Goal: Task Accomplishment & Management: Use online tool/utility

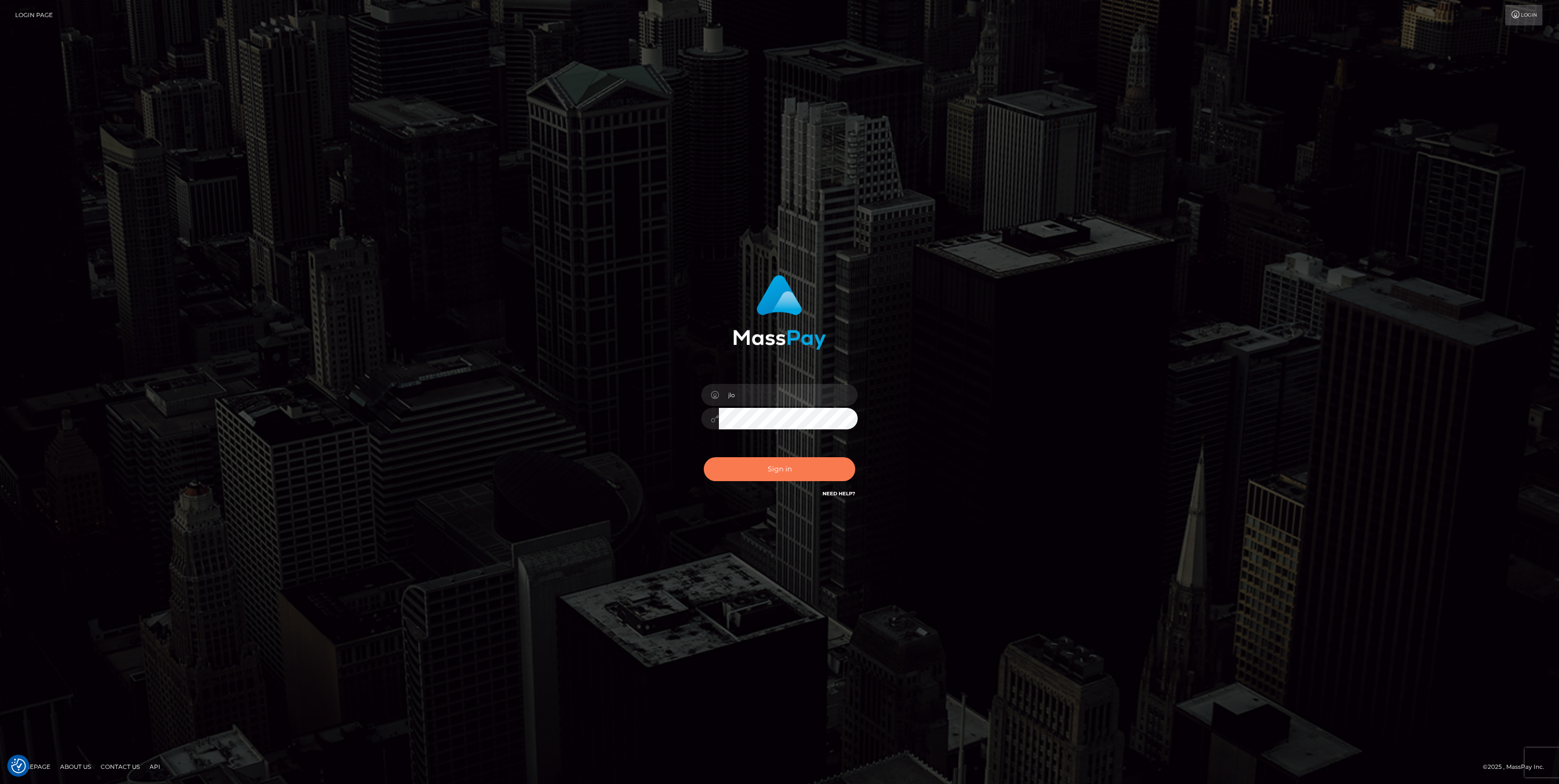
click at [797, 463] on button "Sign in" at bounding box center [780, 469] width 152 height 24
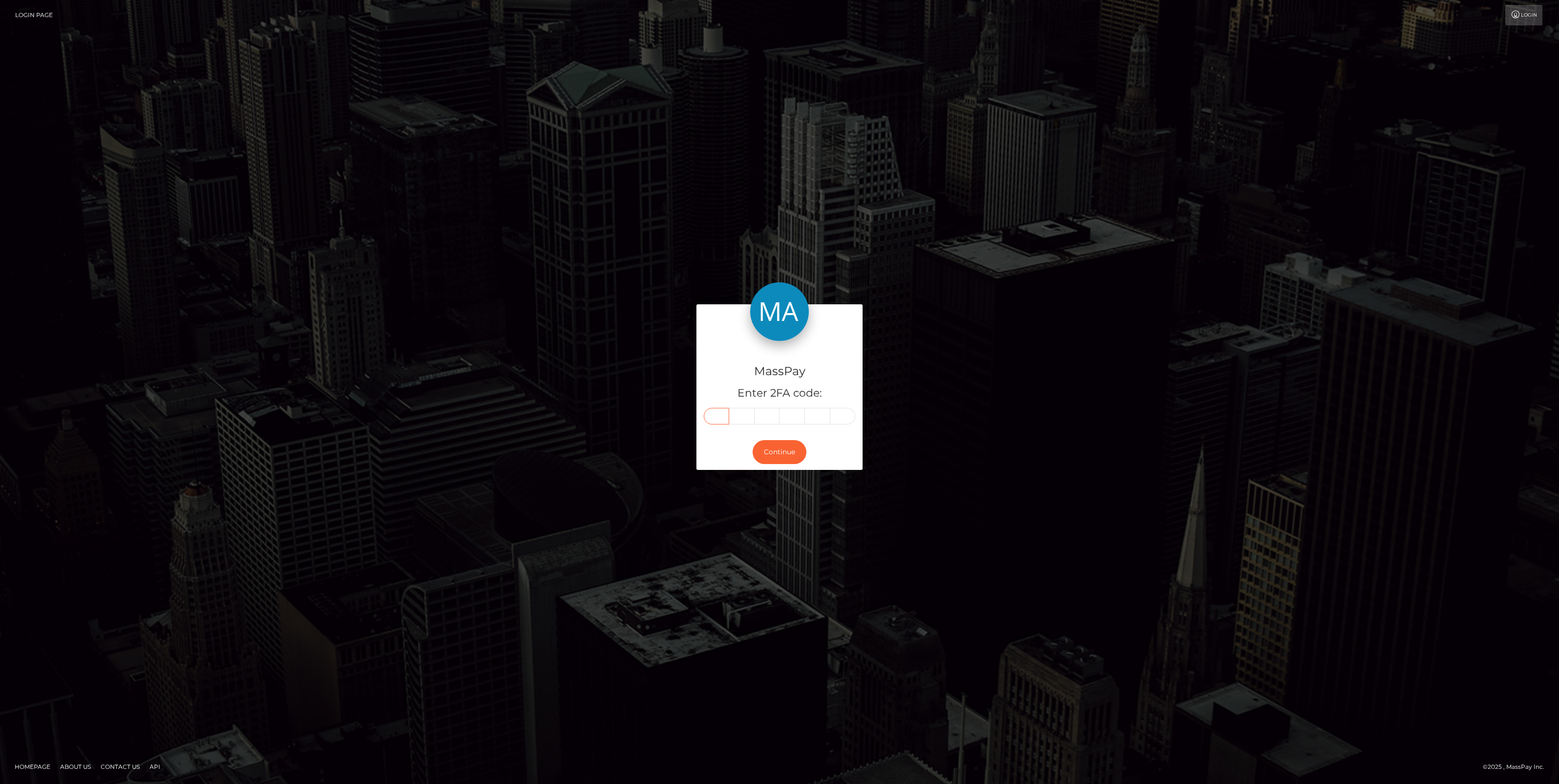
paste input "5"
type input "5"
type input "7"
type input "2"
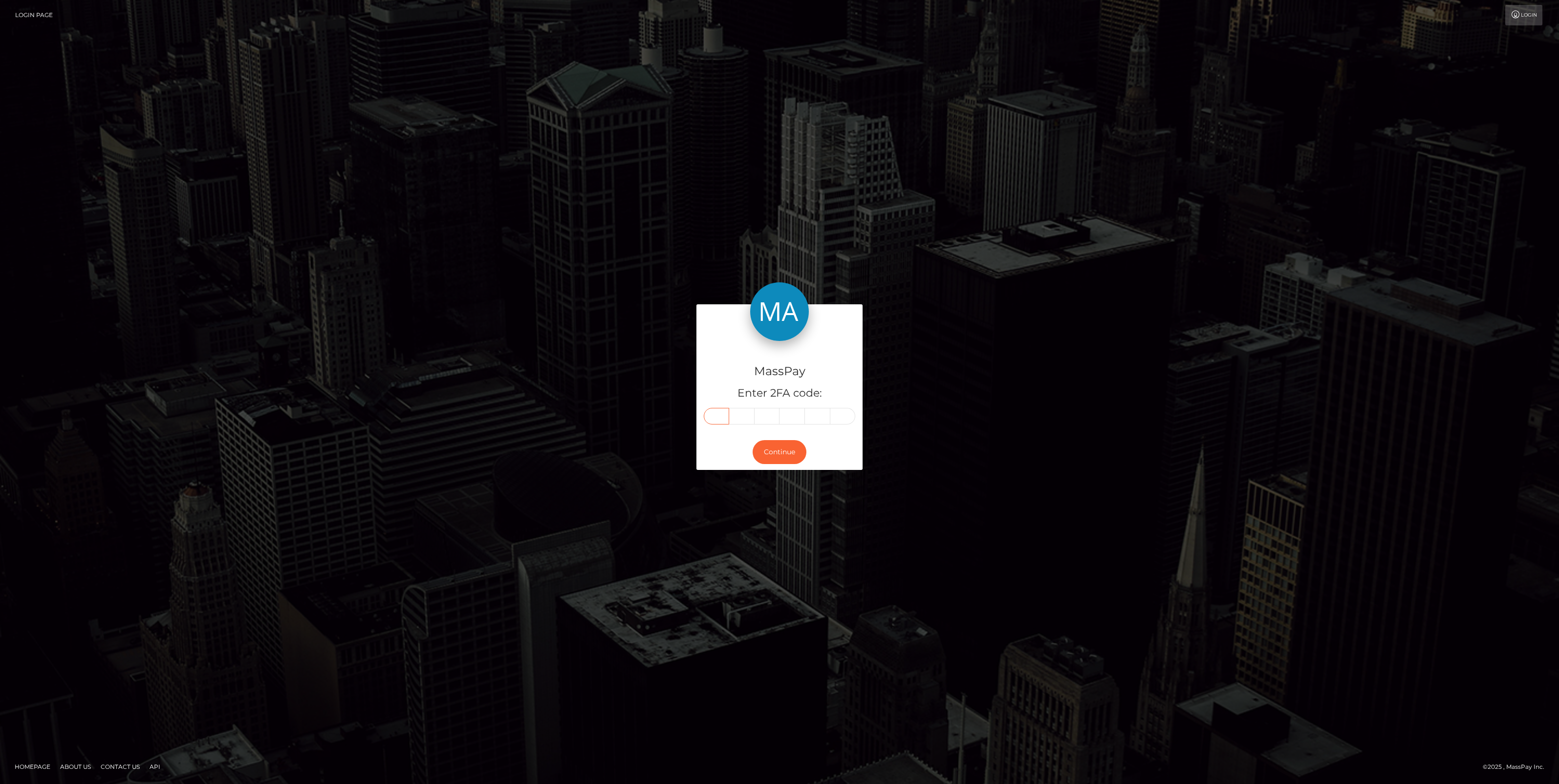
type input "7"
type input "8"
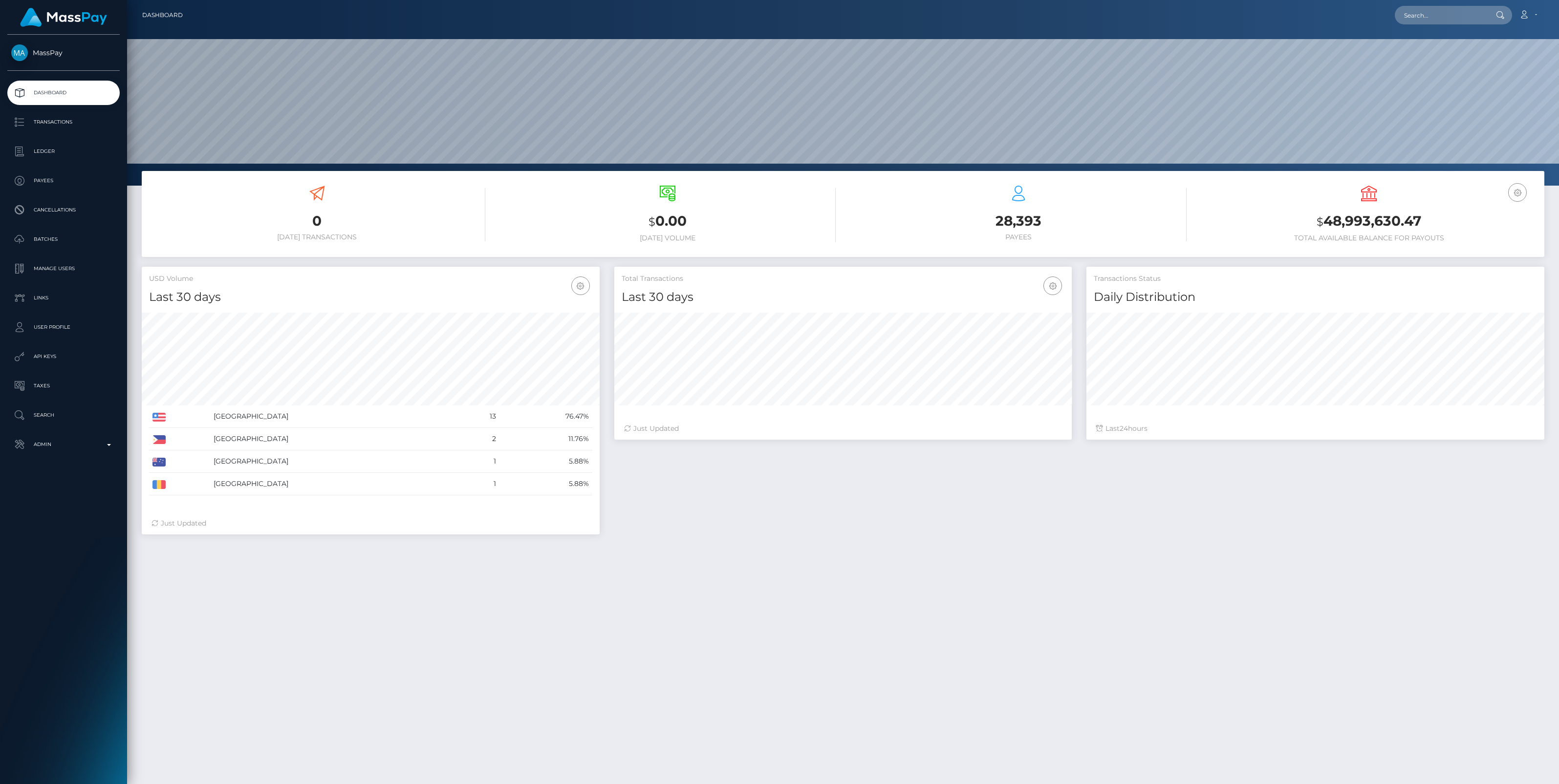
scroll to position [172, 458]
click at [1422, 15] on input "text" at bounding box center [1440, 15] width 92 height 18
paste input "CONTENT CREATOR COACHING INC."
type input "CONTENT CREATOR COACHING INC."
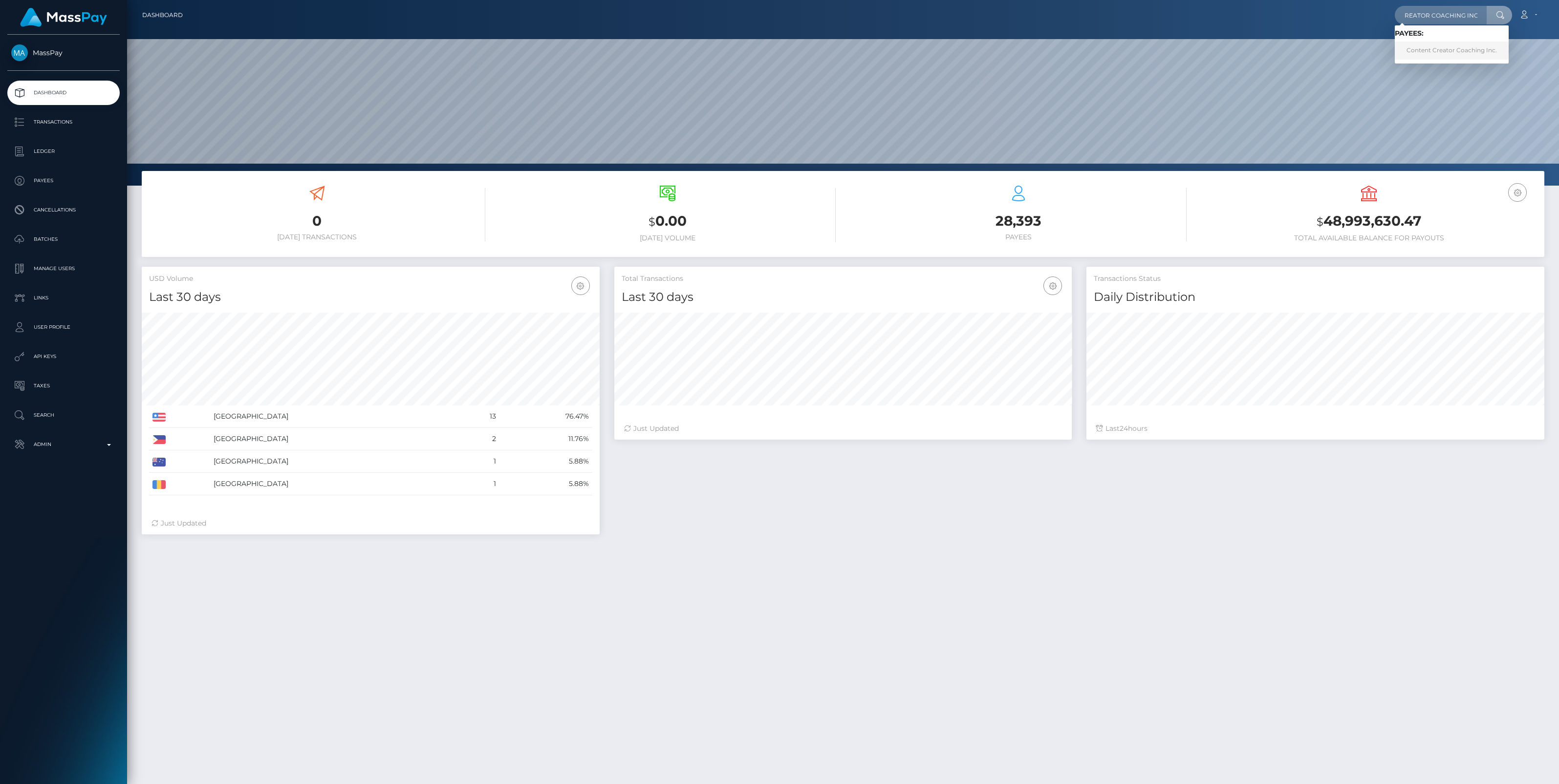
scroll to position [0, 0]
click at [1433, 46] on link "Content Creator Coaching Inc." at bounding box center [1451, 50] width 114 height 18
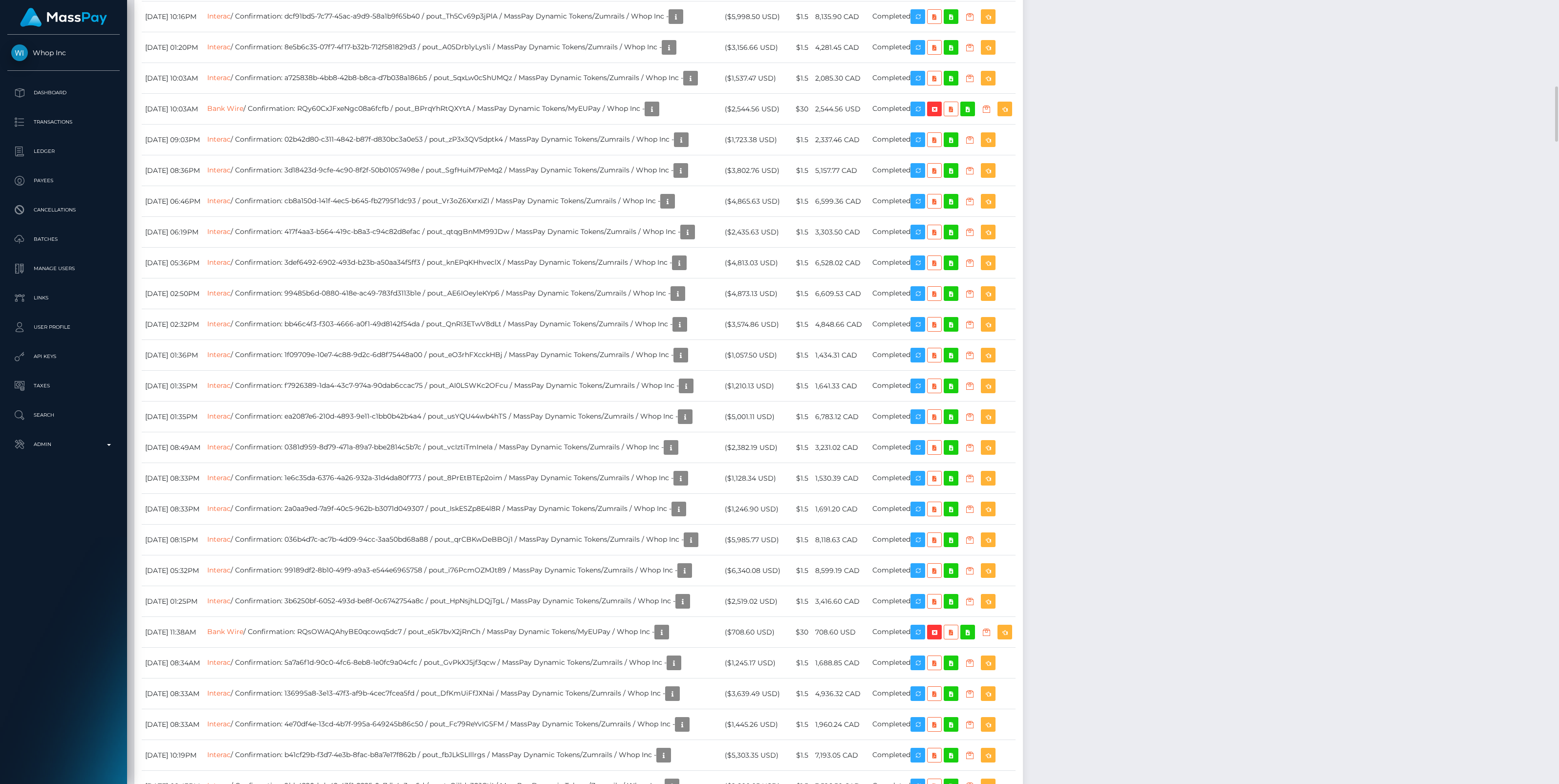
scroll to position [117, 458]
drag, startPoint x: 440, startPoint y: 238, endPoint x: 513, endPoint y: 240, distance: 73.0
click at [513, 124] on td "Bank Wire / Confirmation: RQy60CxJFxeNgc08a6fcfb / pout_BPrqYhRtQXYtA / MassPay…" at bounding box center [463, 109] width 518 height 31
copy td "pout_BPrqYhRtQXYtA"
click at [243, 113] on link "Bank Wire" at bounding box center [225, 108] width 36 height 9
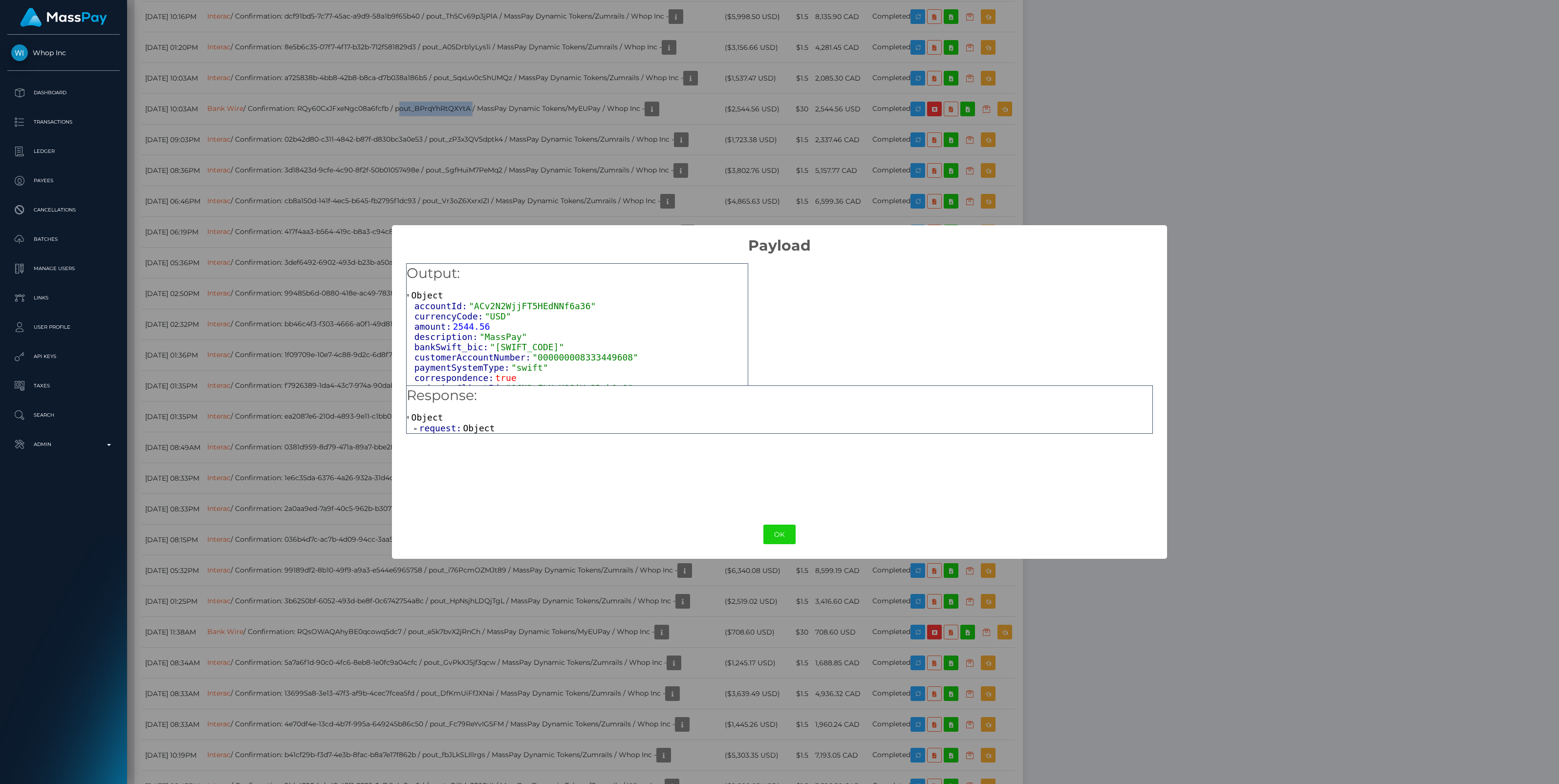
scroll to position [72, 0]
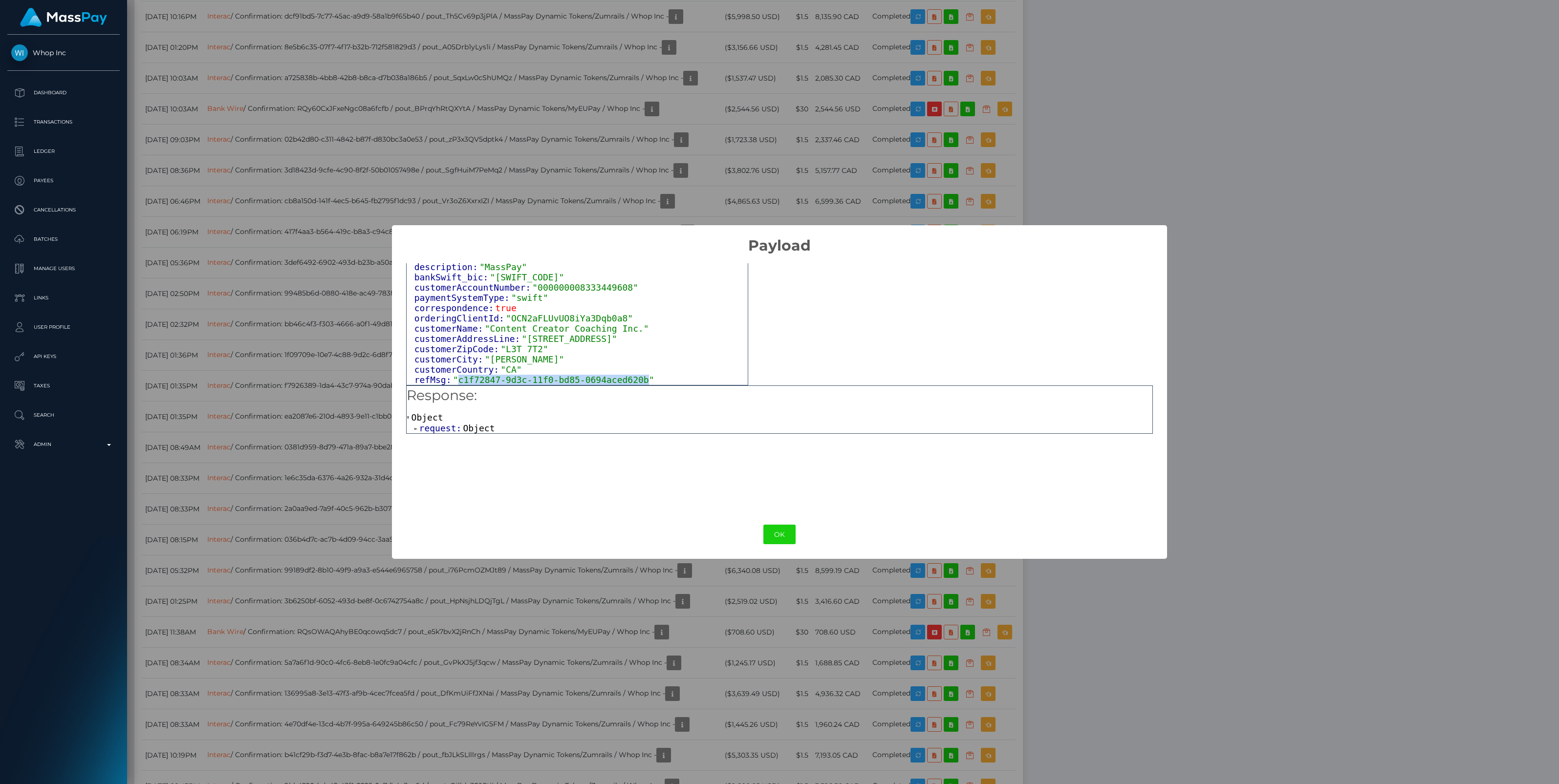
drag, startPoint x: 455, startPoint y: 381, endPoint x: 629, endPoint y: 382, distance: 174.0
click at [629, 382] on span ""c1f72847-9d3c-11f0-bd85-0694aced620b"" at bounding box center [553, 379] width 201 height 10
copy span "c1f72847-9d3c-11f0-bd85-0694aced620b"
click at [777, 518] on div "× Payload Output: Object accountId: "ACv2N2WjjFT5HEdNNf6a36" currencyCode: "USD…" at bounding box center [780, 392] width 775 height 334
click at [785, 534] on button "OK" at bounding box center [780, 535] width 32 height 20
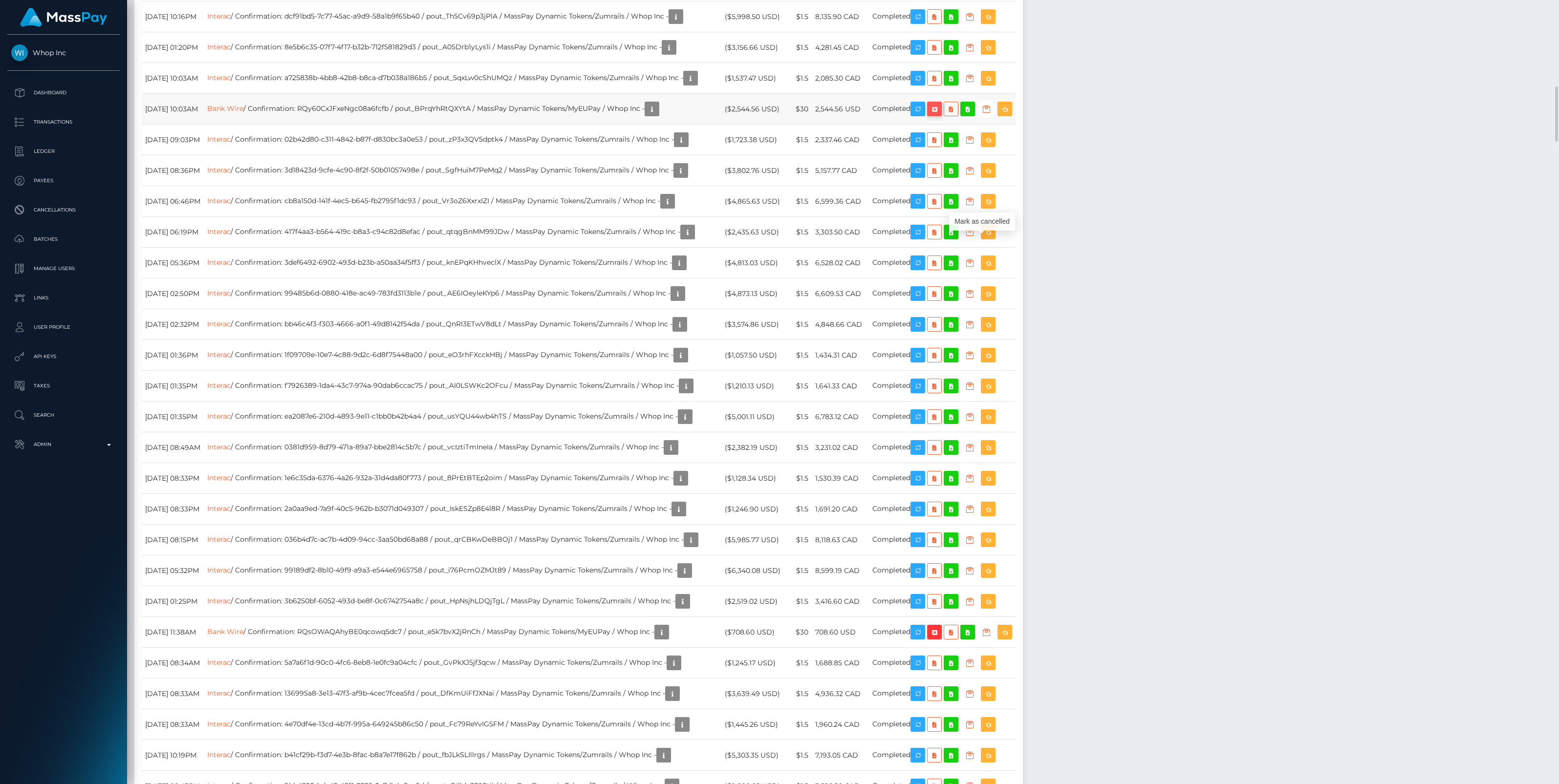
scroll to position [117, 458]
click at [940, 115] on icon "button" at bounding box center [934, 109] width 12 height 12
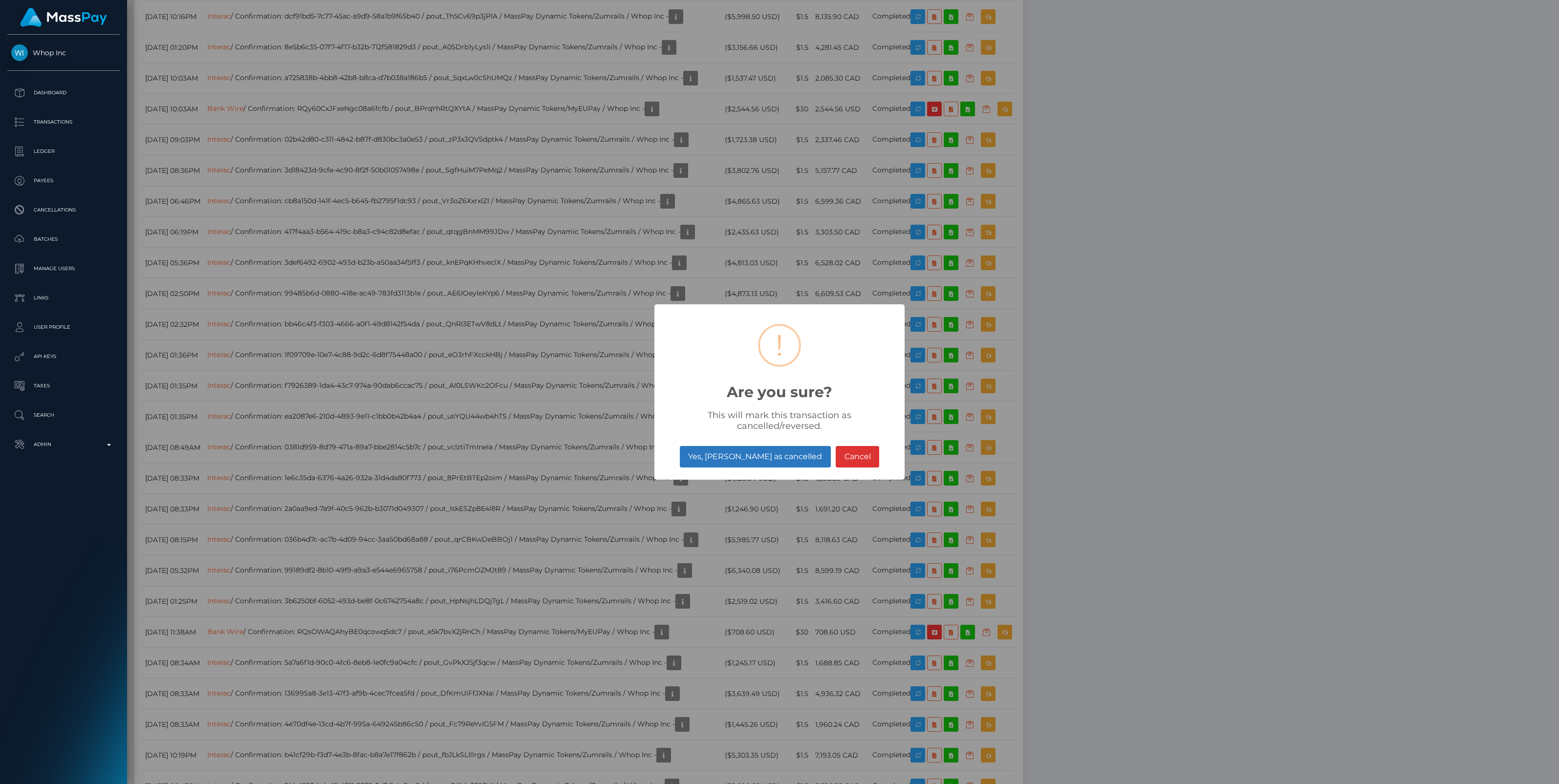
click at [749, 455] on button "Yes, mark as cancelled" at bounding box center [755, 456] width 151 height 22
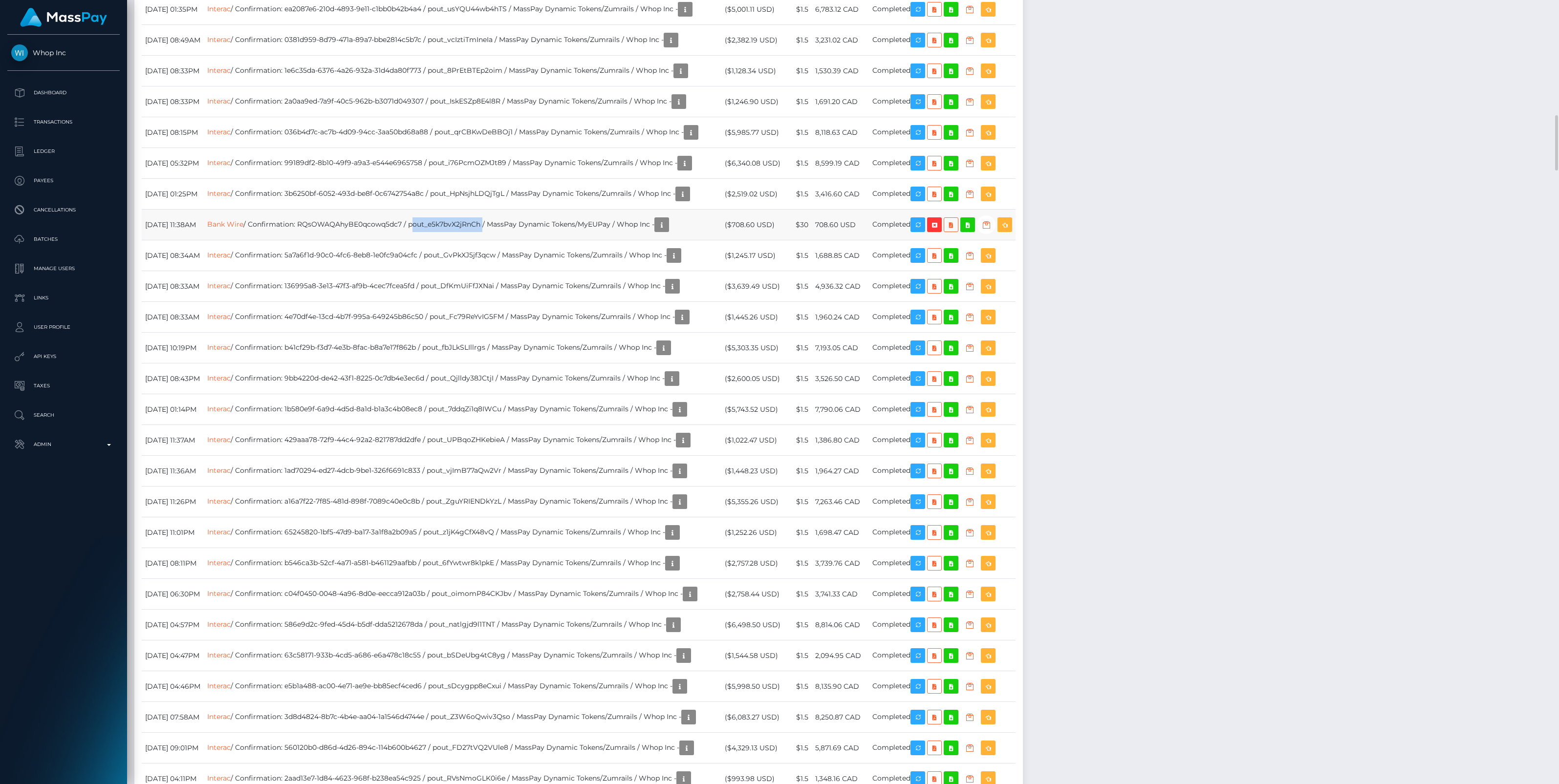
drag, startPoint x: 452, startPoint y: 360, endPoint x: 526, endPoint y: 362, distance: 74.0
click at [526, 240] on td "Bank Wire / Confirmation: RQsOWAQAhyBE0qcowq5dc7 / pout_e5k7bvX2jRnCh / MassPay…" at bounding box center [463, 225] width 518 height 31
copy td "pout_e5k7bvX2jRnCh"
click at [243, 228] on link "Bank Wire" at bounding box center [225, 224] width 36 height 9
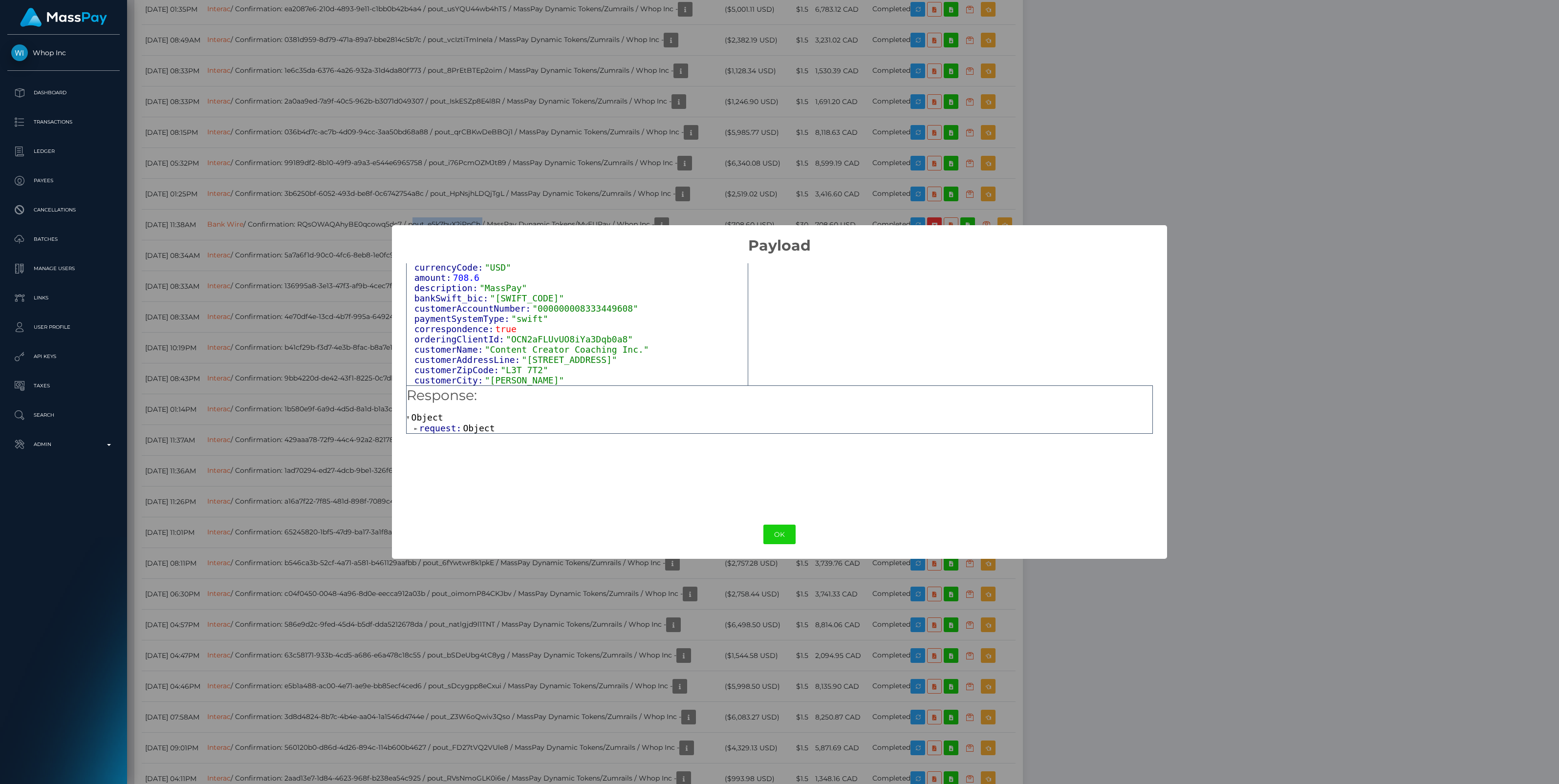
scroll to position [72, 0]
drag, startPoint x: 454, startPoint y: 378, endPoint x: 627, endPoint y: 380, distance: 173.0
click at [627, 380] on span ""be487f59-9bb7-11f0-bd85-0694aced620b"" at bounding box center [553, 379] width 201 height 10
copy span "be487f59-9bb7-11f0-bd85-0694aced620b"
click at [777, 534] on button "OK" at bounding box center [780, 535] width 32 height 20
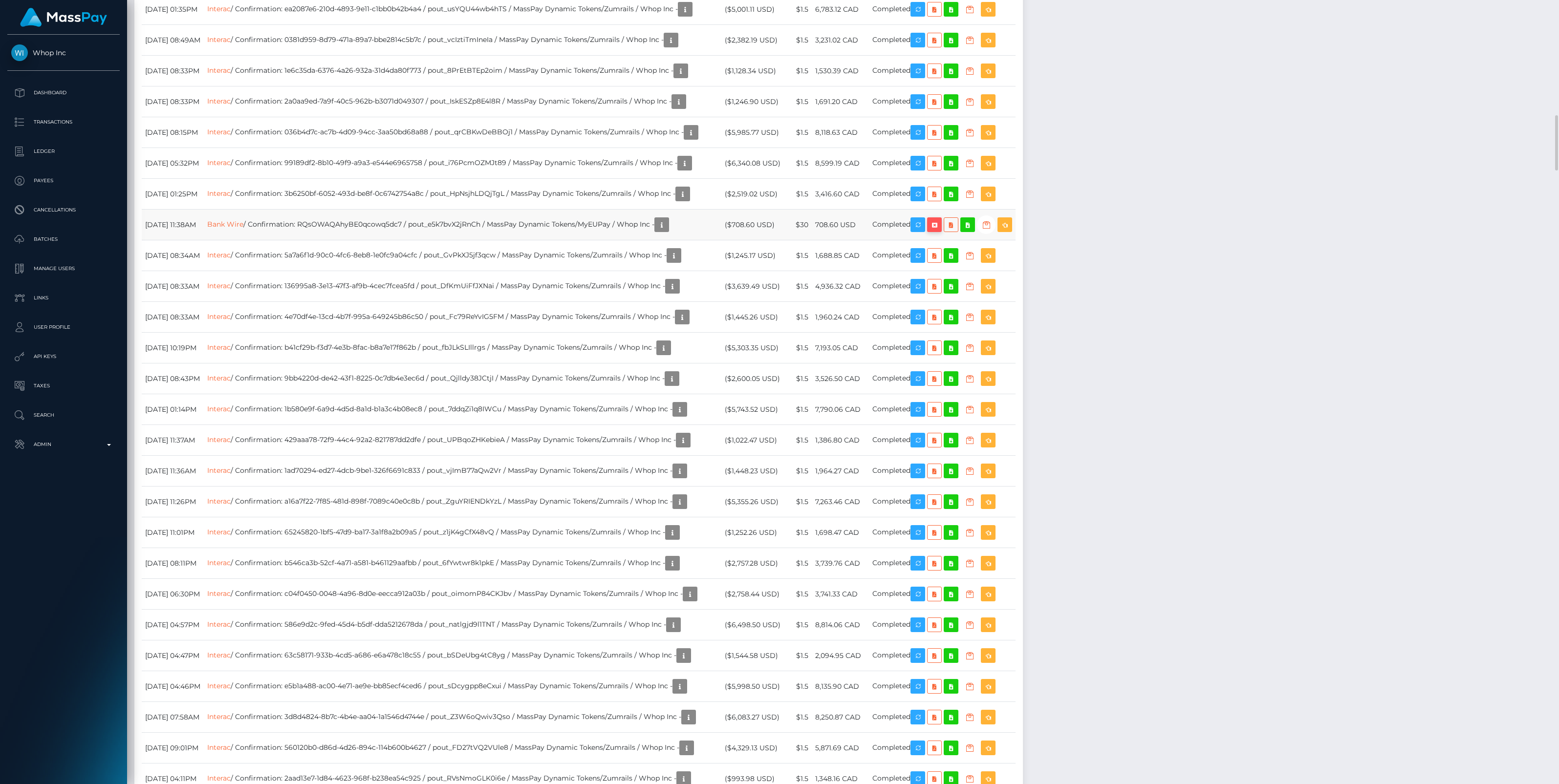
scroll to position [117, 458]
click at [940, 231] on icon "button" at bounding box center [934, 225] width 12 height 12
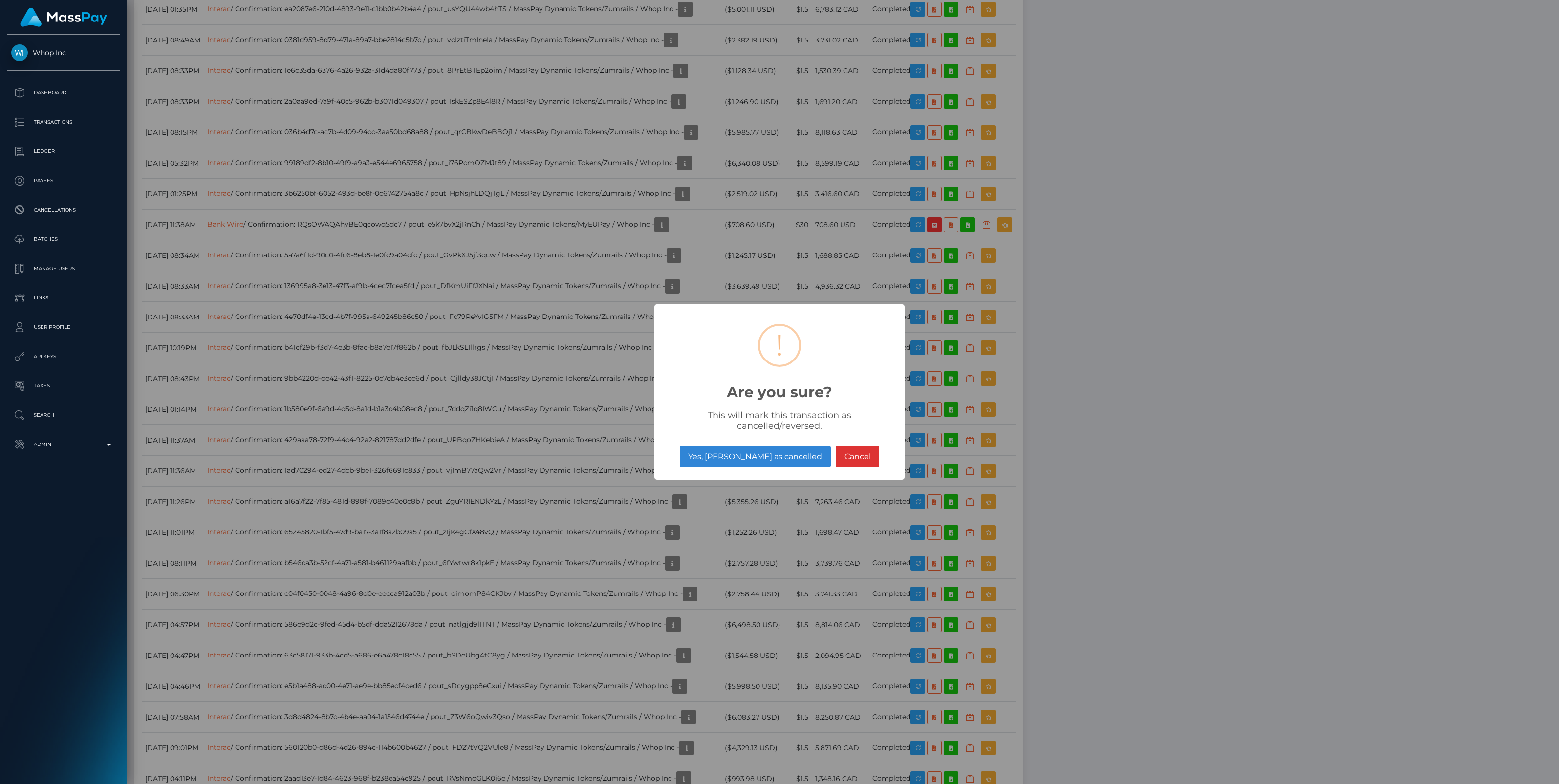
drag, startPoint x: 763, startPoint y: 458, endPoint x: 63, endPoint y: 465, distance: 700.0
click at [763, 457] on button "Yes, mark as cancelled" at bounding box center [755, 456] width 151 height 22
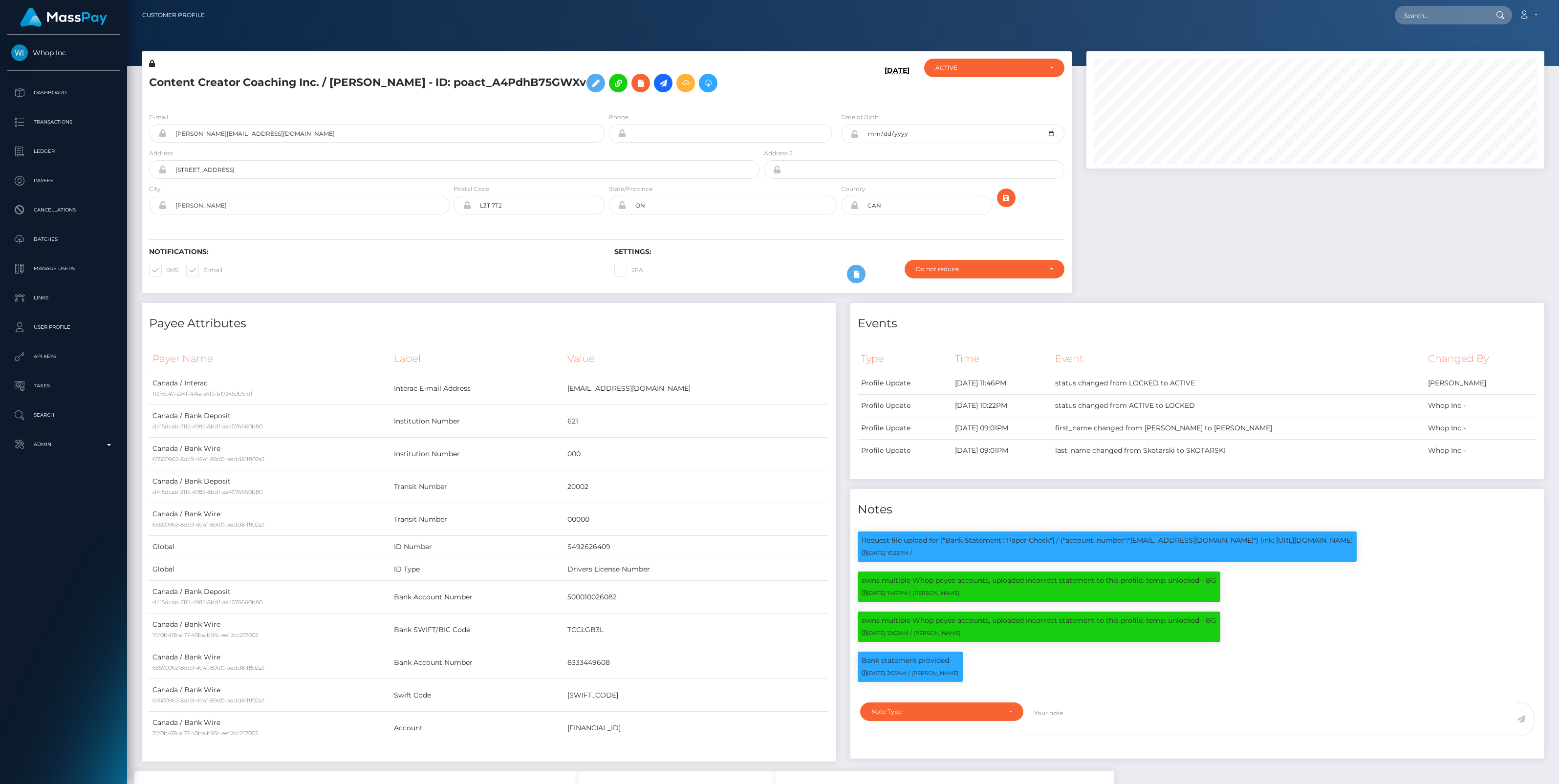
scroll to position [117, 458]
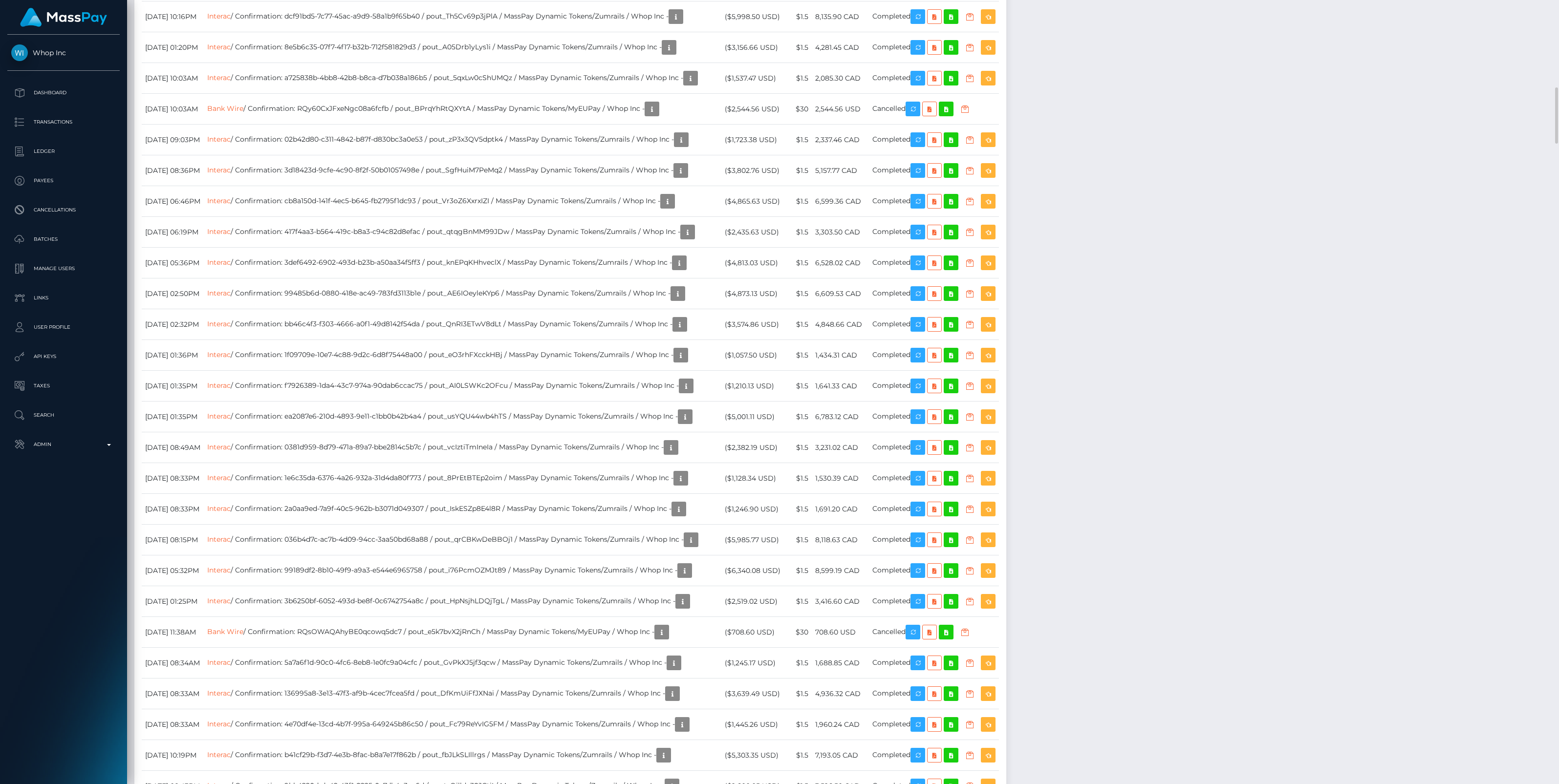
click at [108, 446] on p "Admin" at bounding box center [63, 445] width 105 height 15
click at [70, 499] on span "Balance Adjustments" at bounding box center [63, 501] width 105 height 11
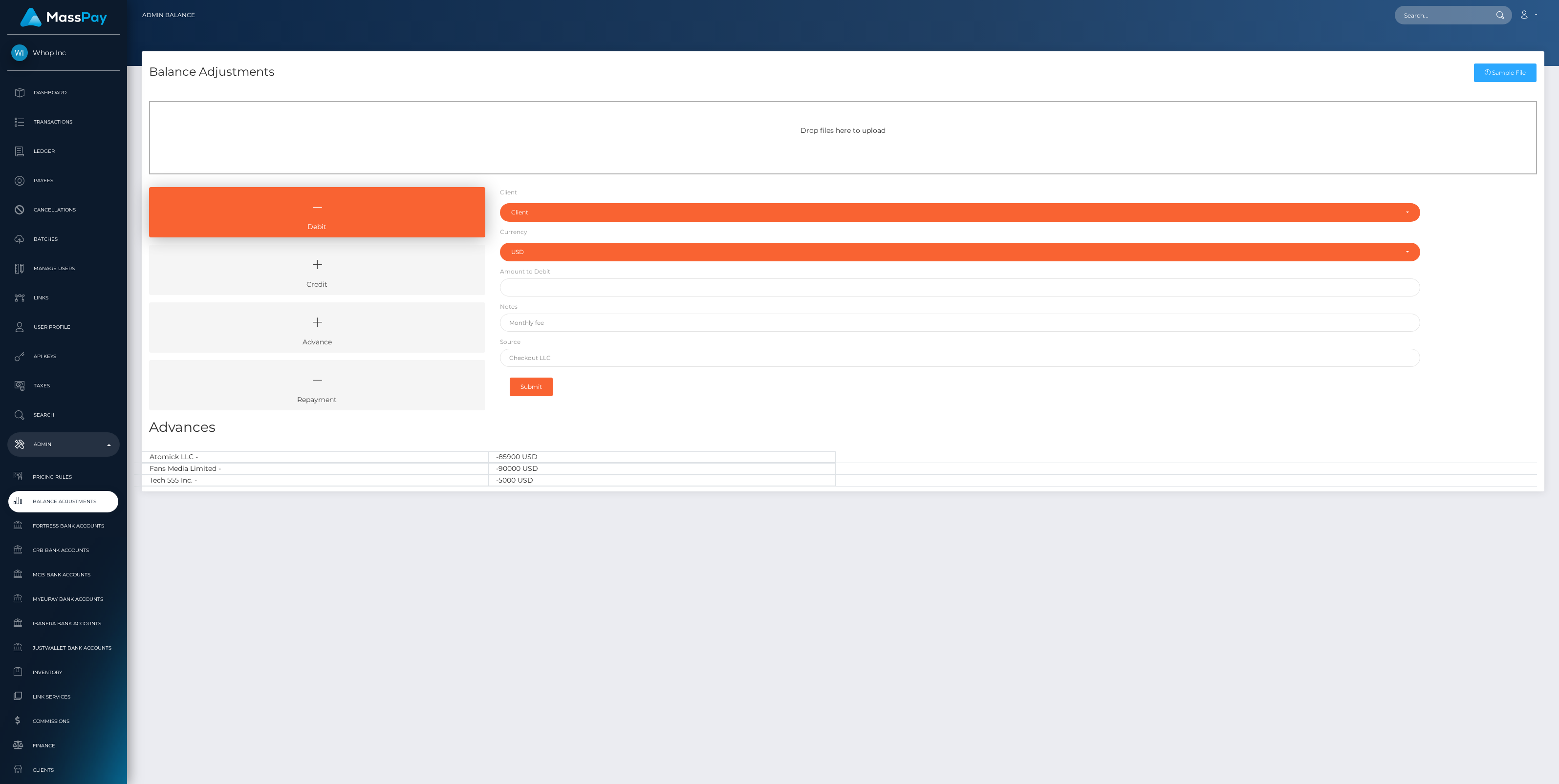
select select "USD"
click at [753, 650] on div "Balance Adjustments Sample File Drop files here to upload Debit" at bounding box center [842, 413] width 1431 height 724
click at [405, 268] on icon at bounding box center [317, 265] width 314 height 30
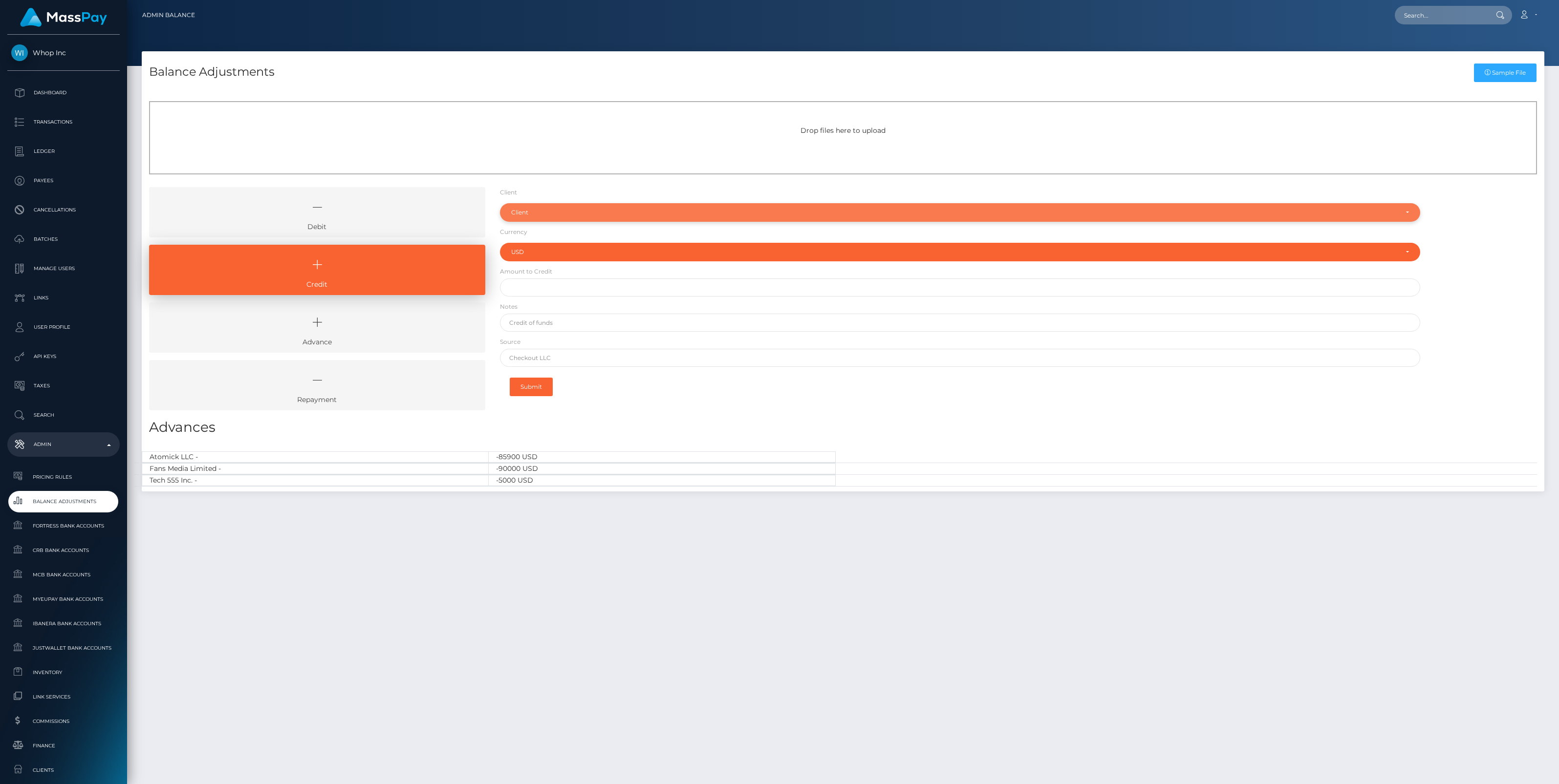
click at [532, 211] on div "Client" at bounding box center [954, 212] width 886 height 8
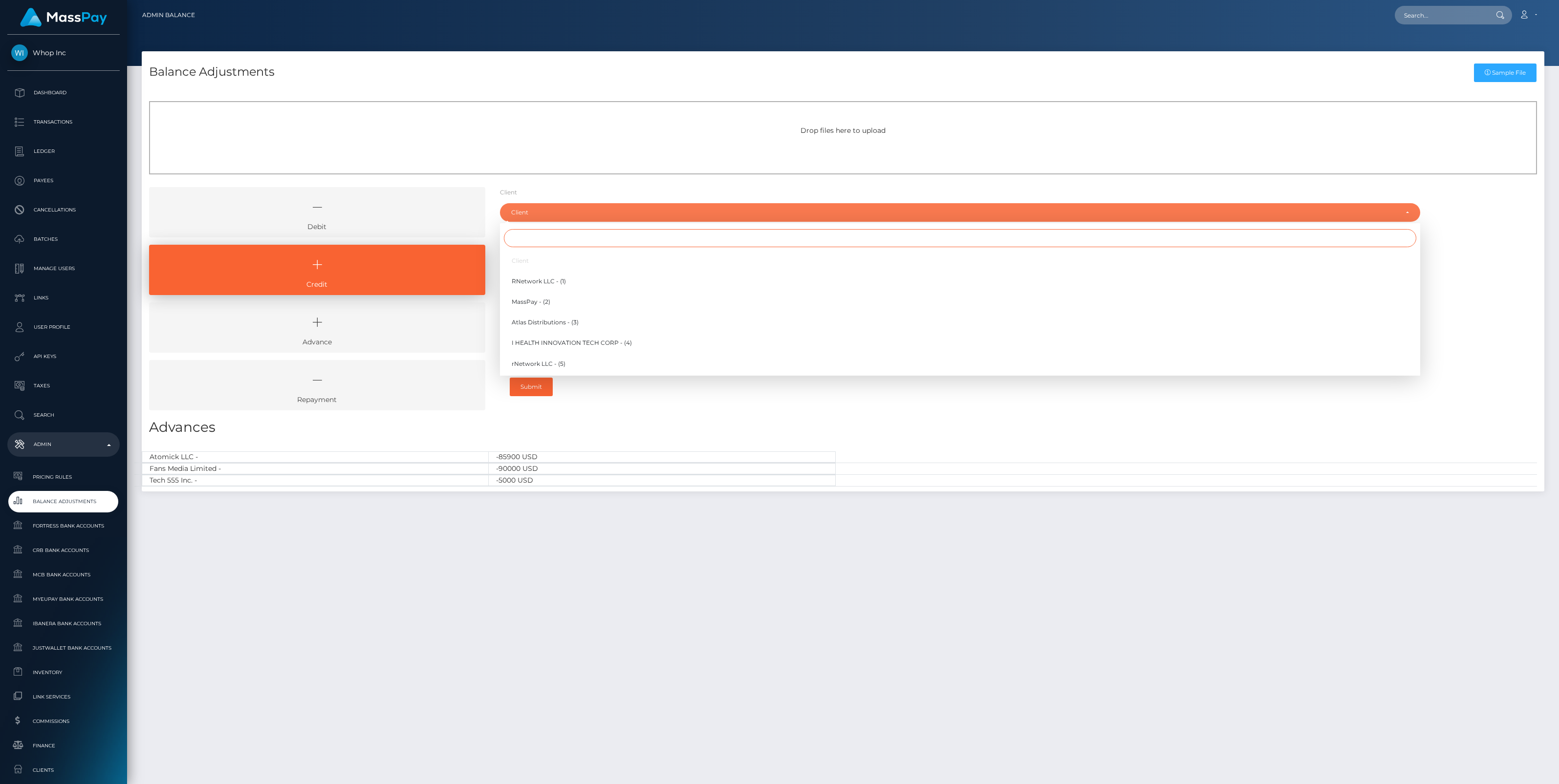
click at [524, 243] on input "Search" at bounding box center [960, 238] width 912 height 18
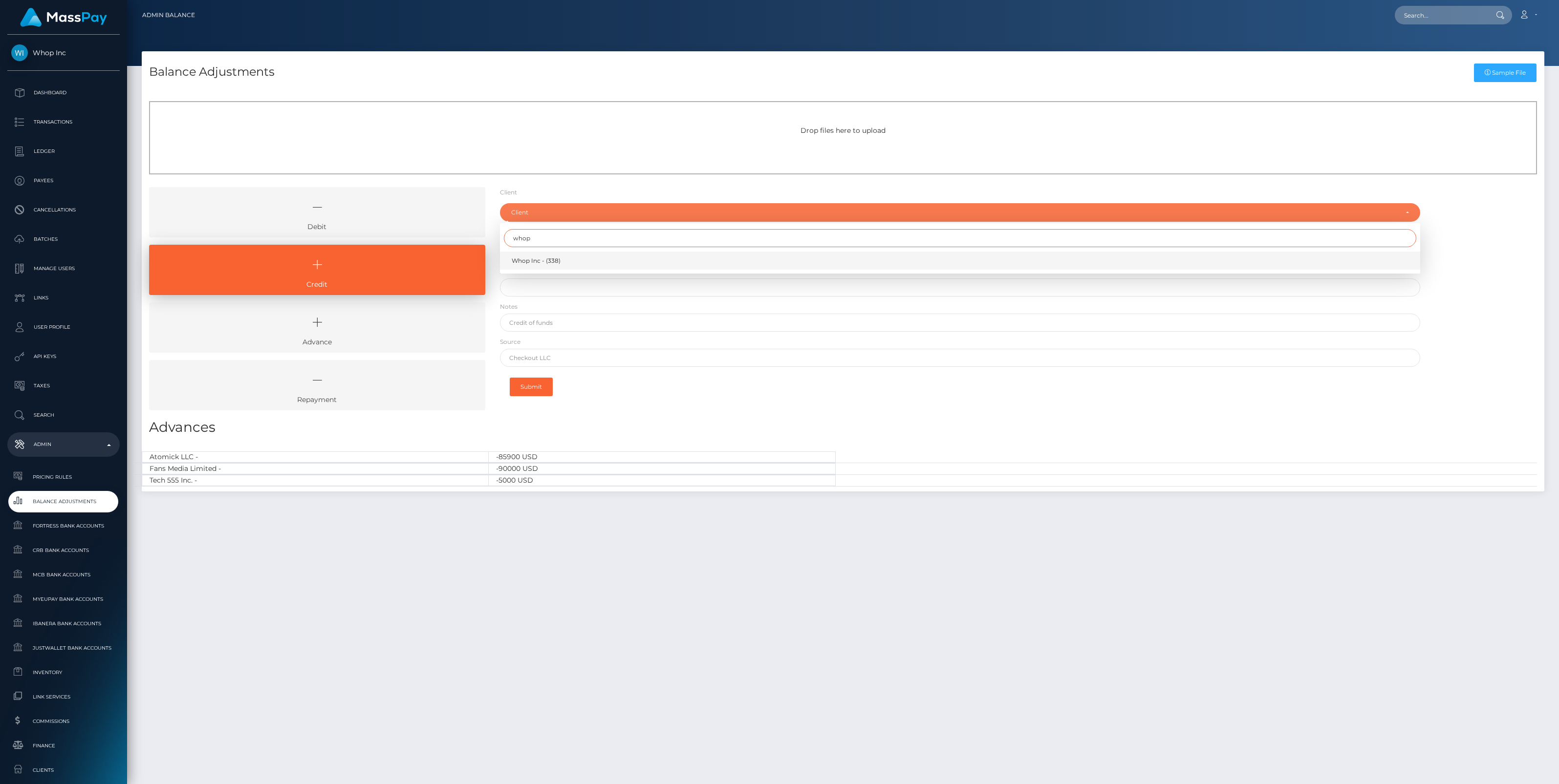
type input "whop"
click at [543, 259] on span "Whop Inc - (338)" at bounding box center [535, 261] width 49 height 9
select select "338"
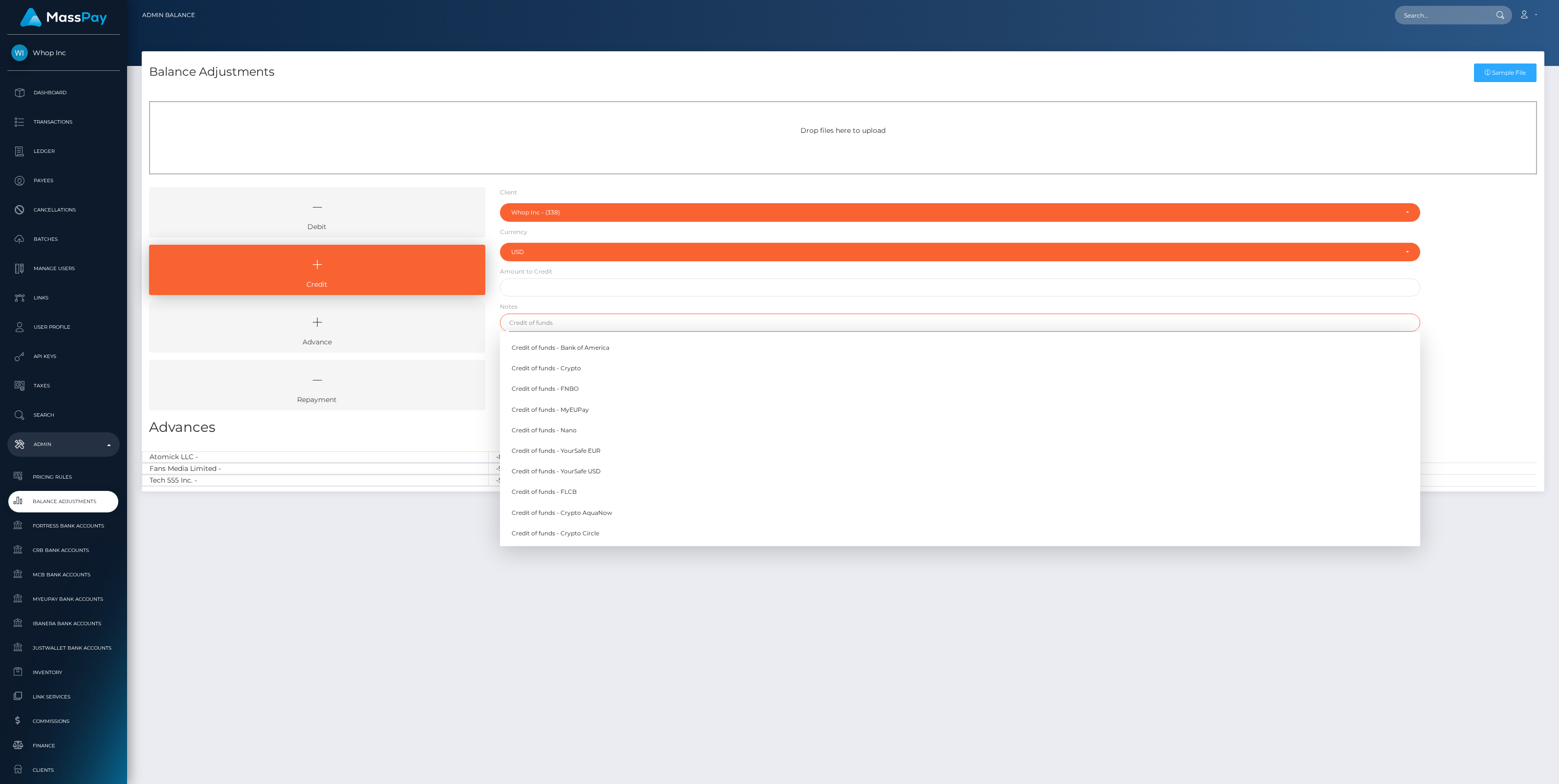
click at [551, 323] on input "text" at bounding box center [959, 322] width 920 height 18
click at [587, 410] on link "Credit of funds - MyEUPay" at bounding box center [959, 409] width 920 height 18
type input "Credit of funds - MyEUPay"
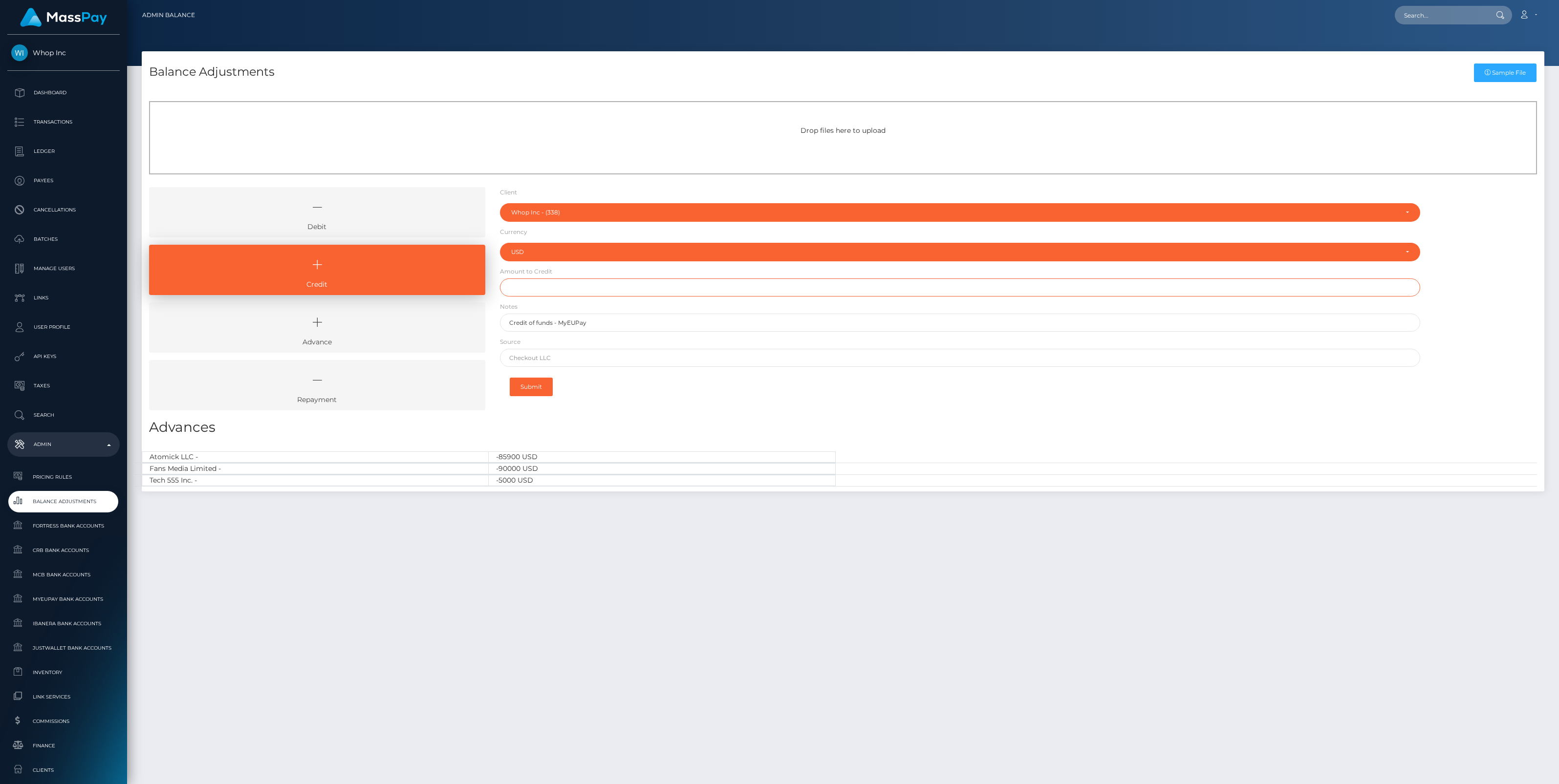
click at [518, 286] on input "text" at bounding box center [959, 287] width 920 height 18
paste input "163,466.47"
type input "$163,466.47"
click at [552, 360] on input "text" at bounding box center [959, 357] width 920 height 18
paste input "CHECKOUT SAS"
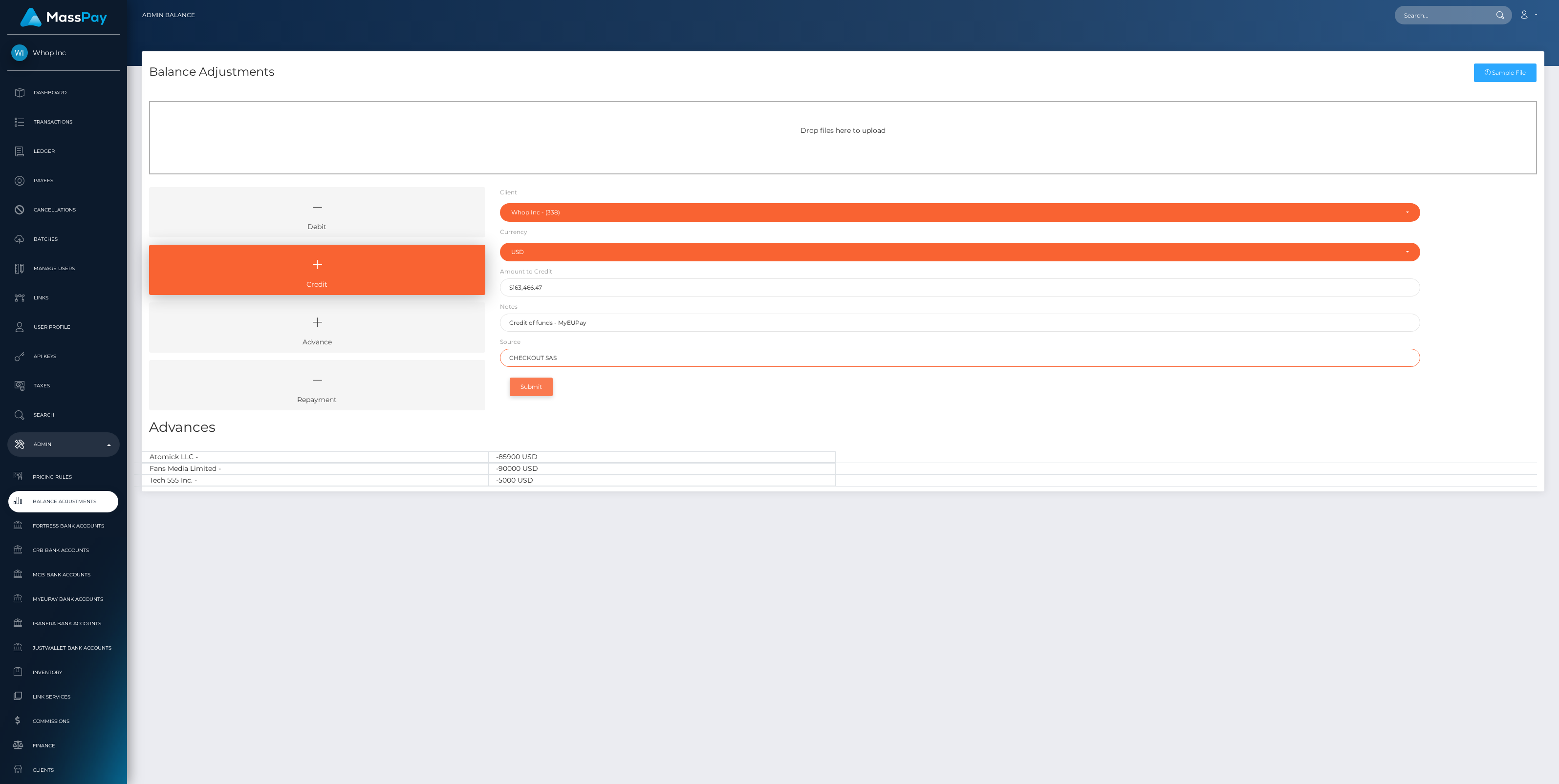
type input "CHECKOUT SAS"
click at [525, 389] on button "Submit" at bounding box center [531, 387] width 43 height 18
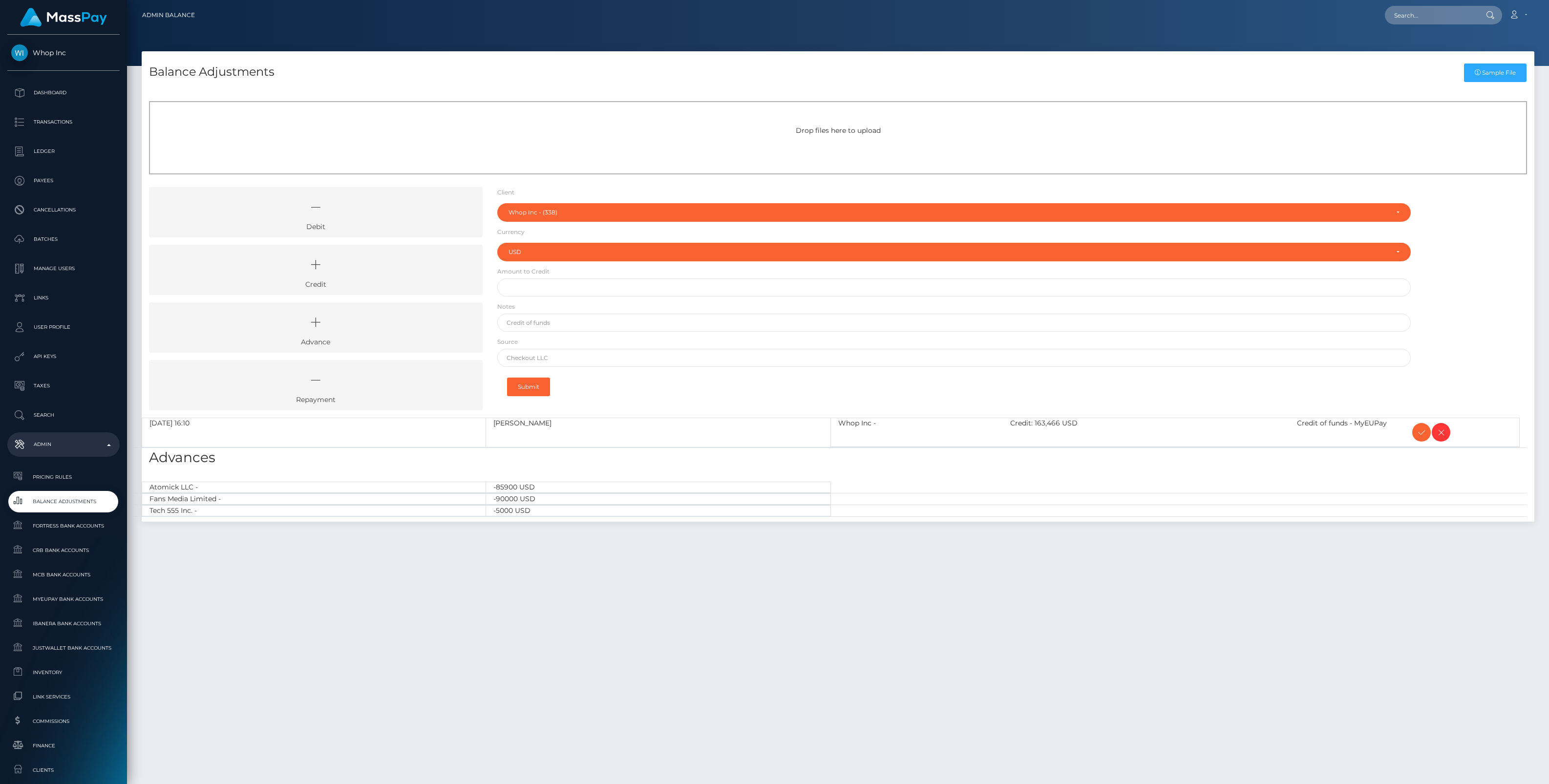
select select "338"
select select "USD"
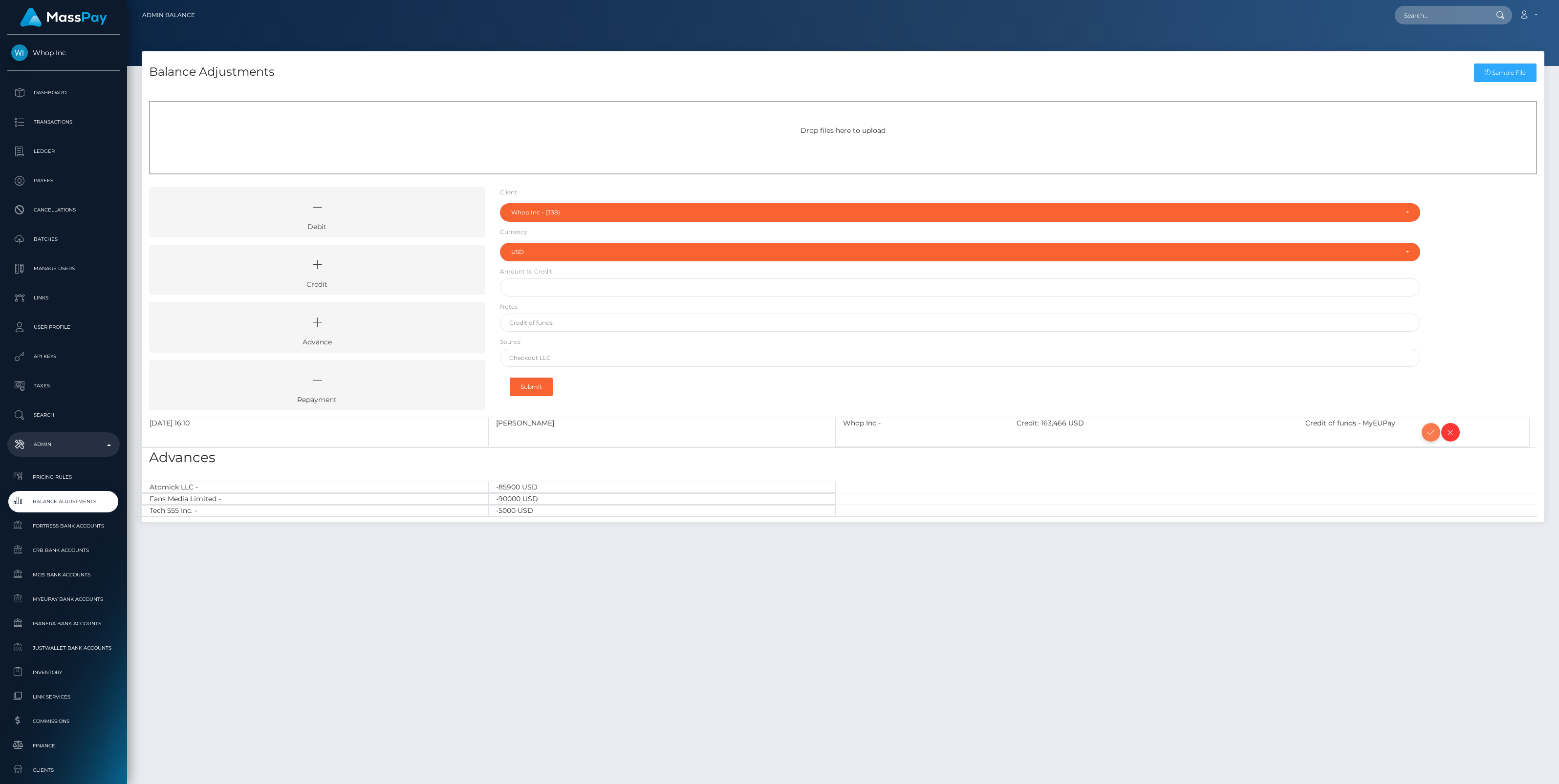
click at [1426, 434] on icon at bounding box center [1430, 432] width 12 height 12
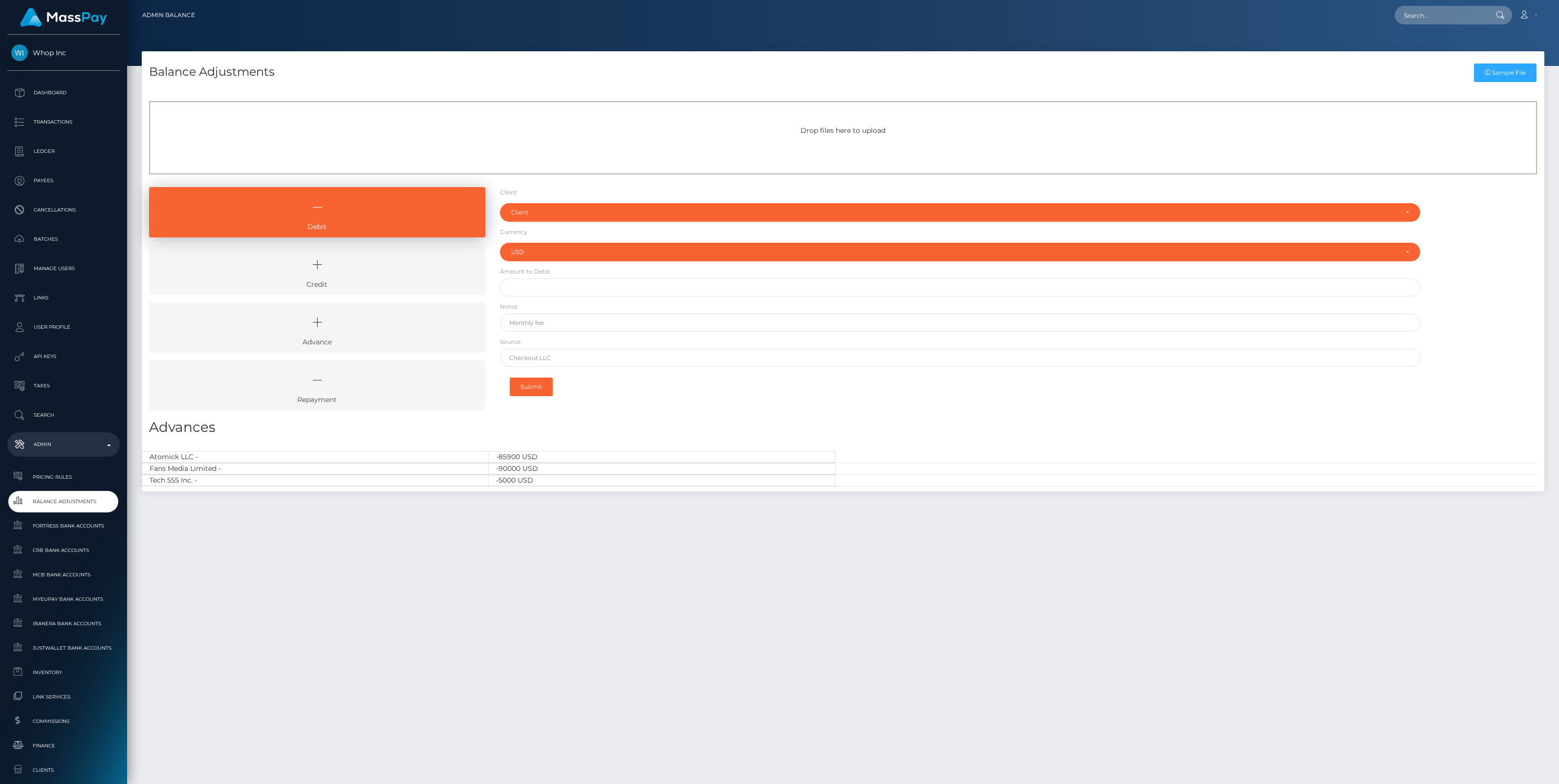
select select "USD"
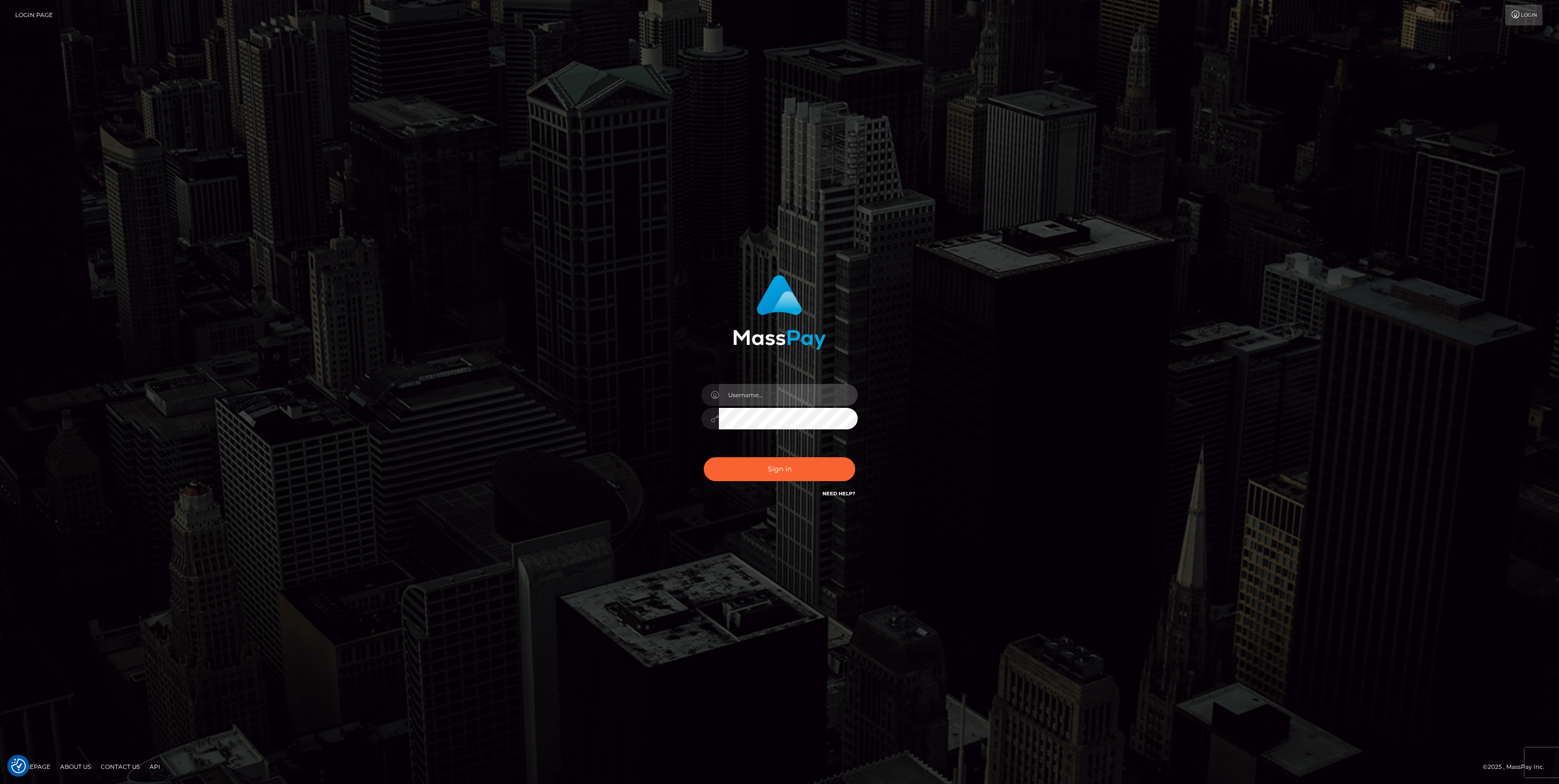
type input "jlo"
drag, startPoint x: 99, startPoint y: 113, endPoint x: 343, endPoint y: 174, distance: 251.5
click at [99, 113] on div "jlo" at bounding box center [780, 392] width 1559 height 784
click at [765, 470] on button "Sign in" at bounding box center [780, 469] width 152 height 24
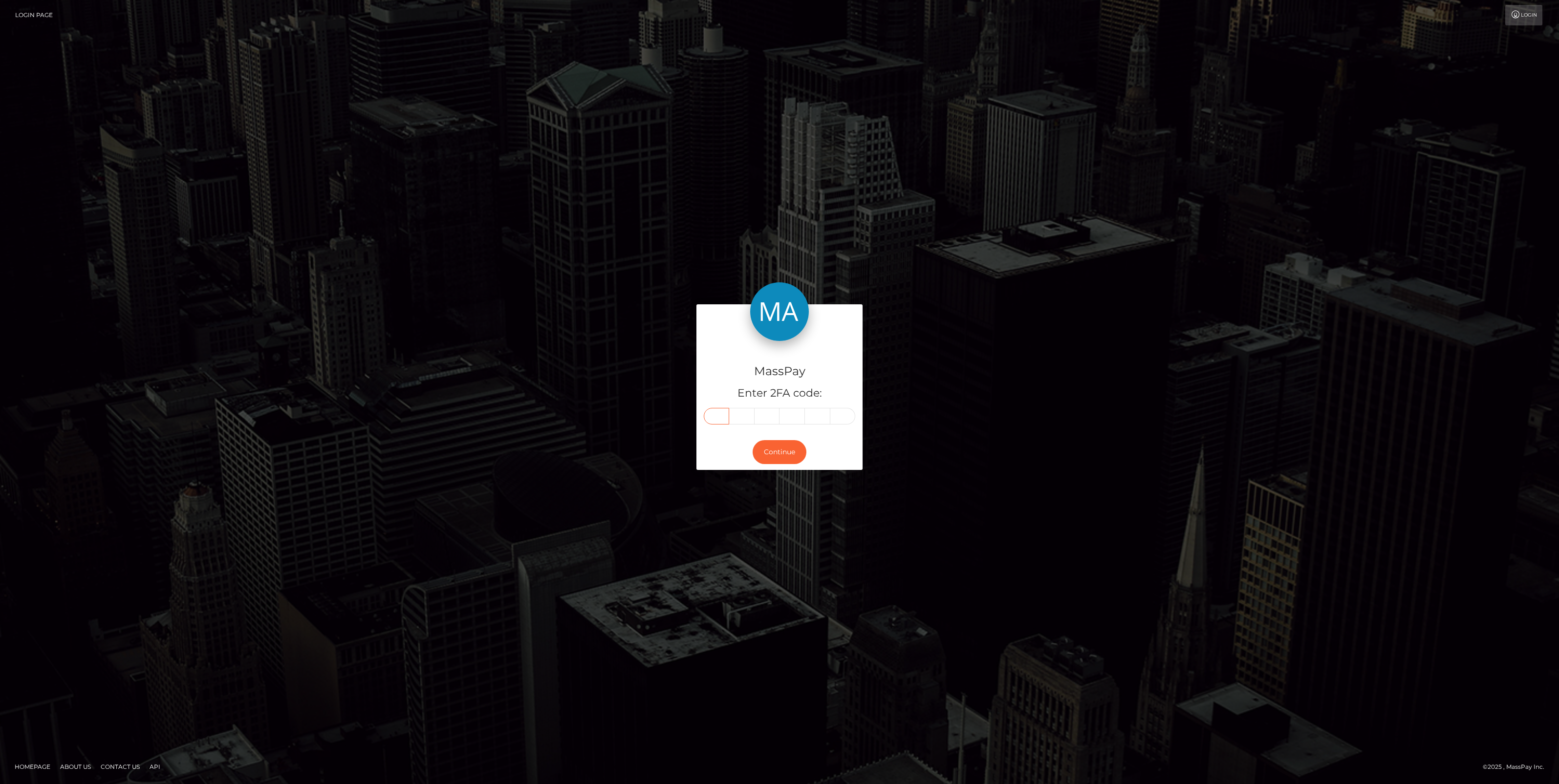
paste input "5"
type input "5"
type input "3"
type input "4"
type input "9"
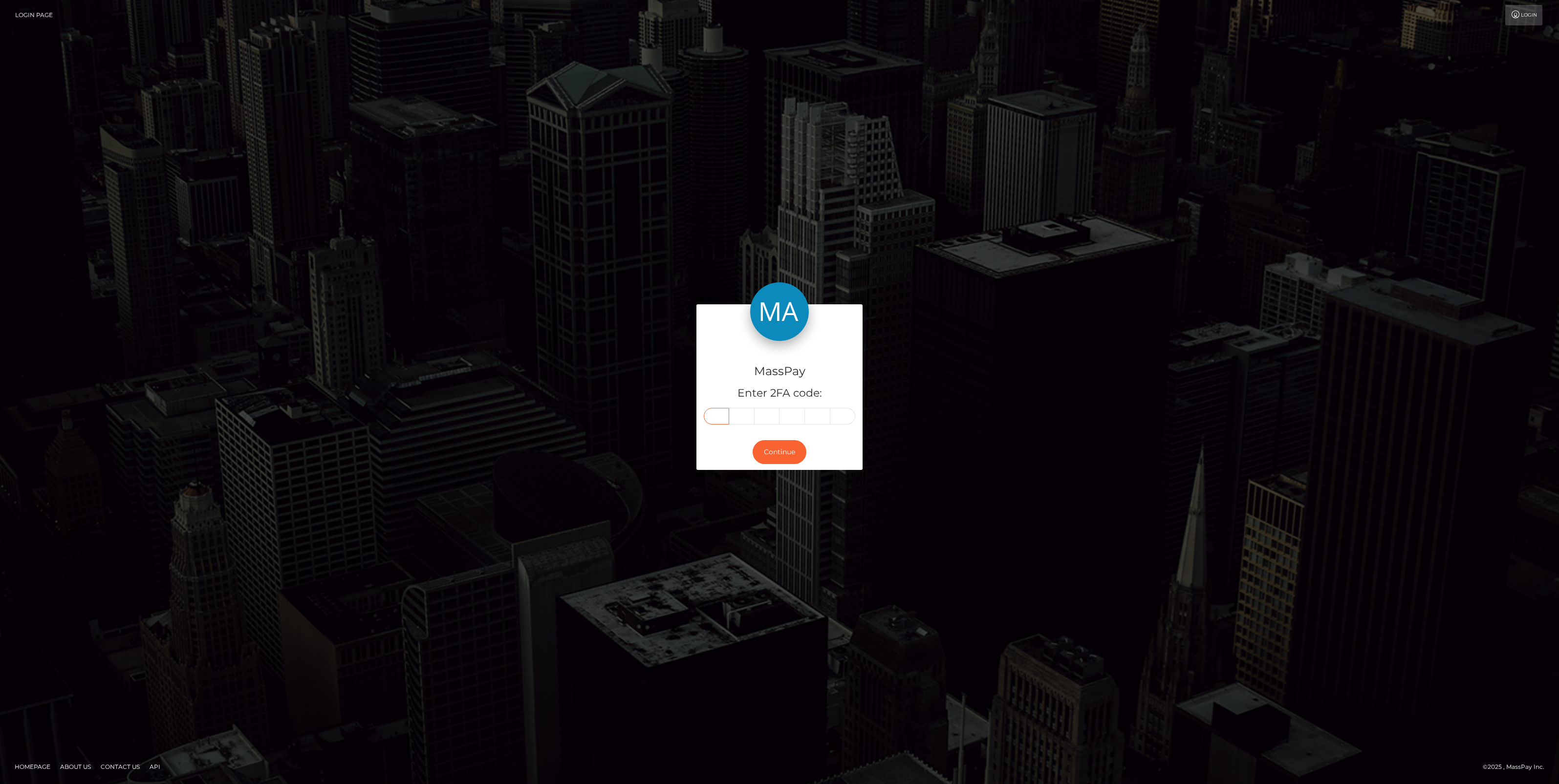
type input "7"
type input "8"
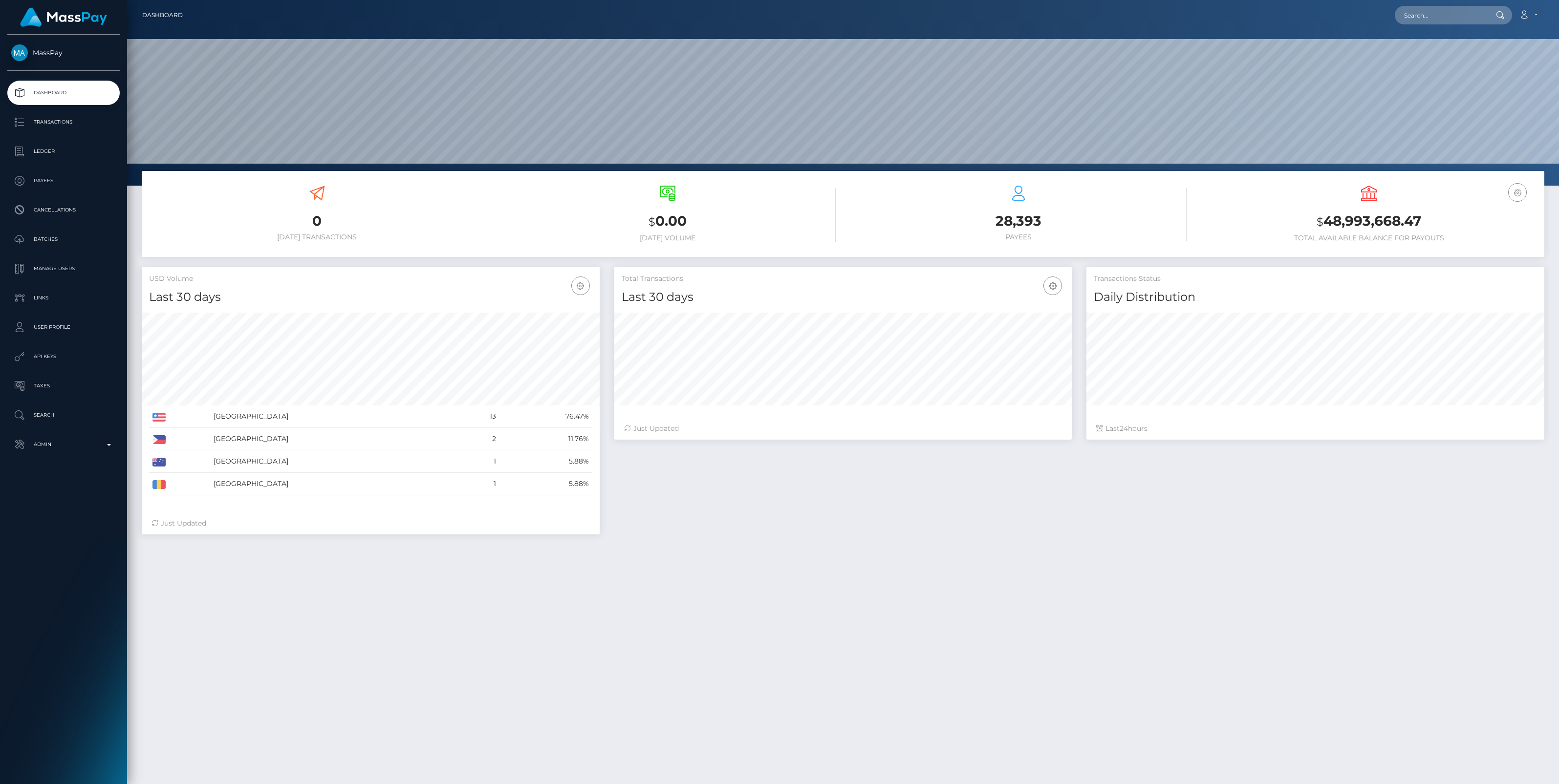
scroll to position [172, 458]
click at [113, 445] on p "Admin" at bounding box center [63, 445] width 105 height 15
click at [76, 504] on span "Balance Adjustments" at bounding box center [63, 501] width 105 height 11
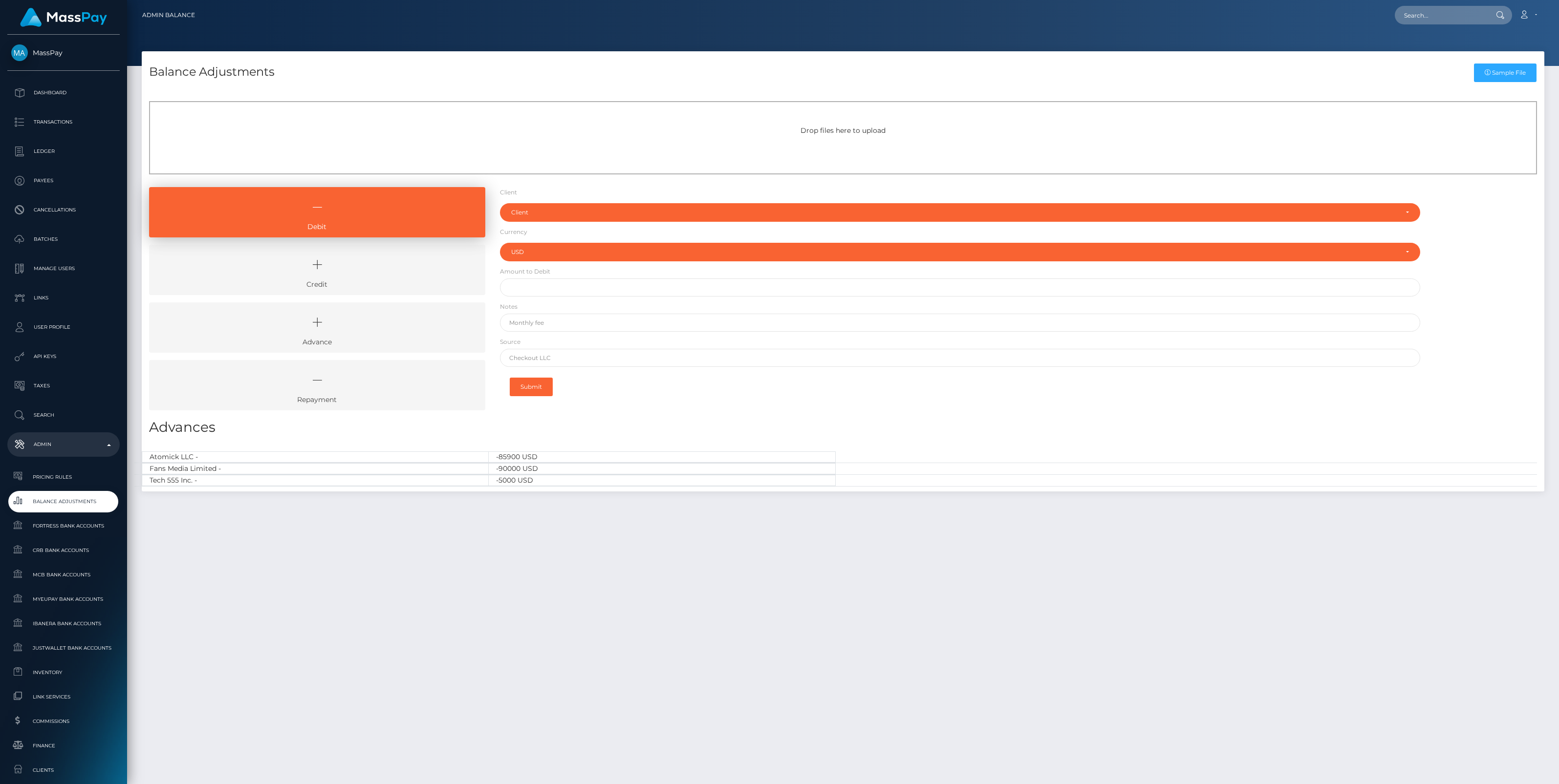
select select "USD"
drag, startPoint x: 374, startPoint y: 273, endPoint x: 431, endPoint y: 242, distance: 64.9
click at [374, 273] on icon at bounding box center [317, 265] width 314 height 30
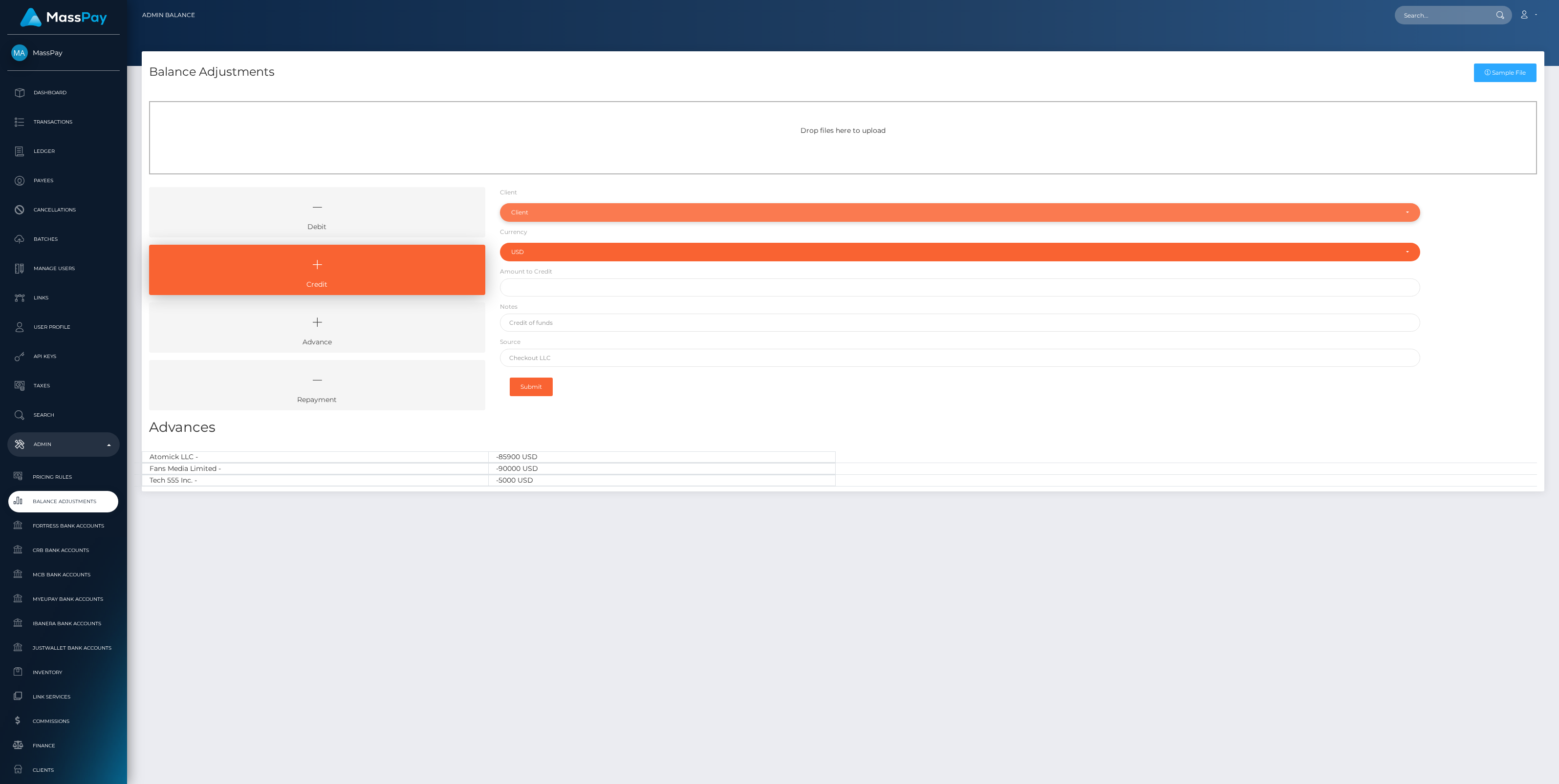
click at [544, 217] on div "Client" at bounding box center [959, 212] width 920 height 18
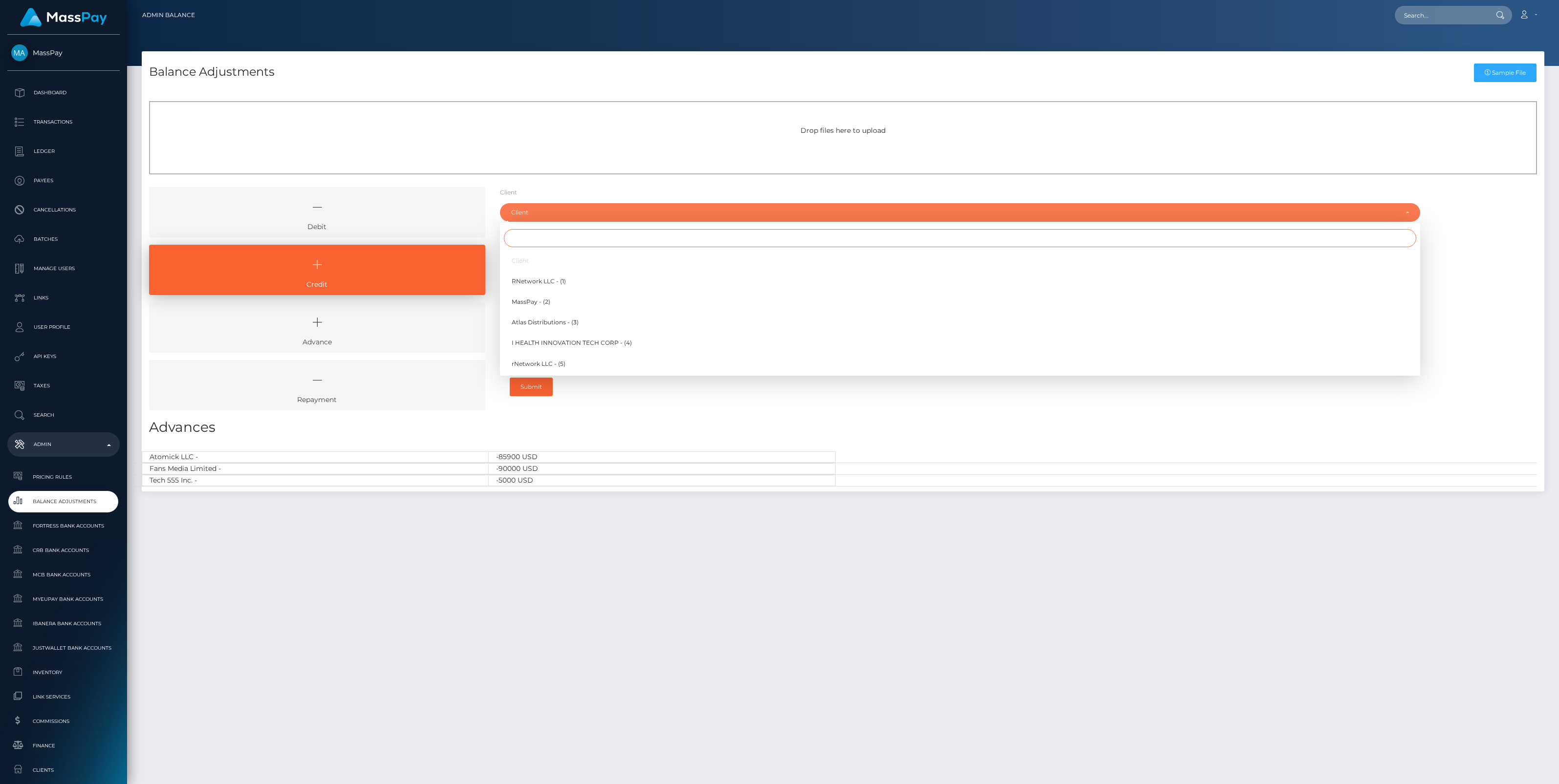
click at [532, 238] on input "Search" at bounding box center [960, 238] width 912 height 18
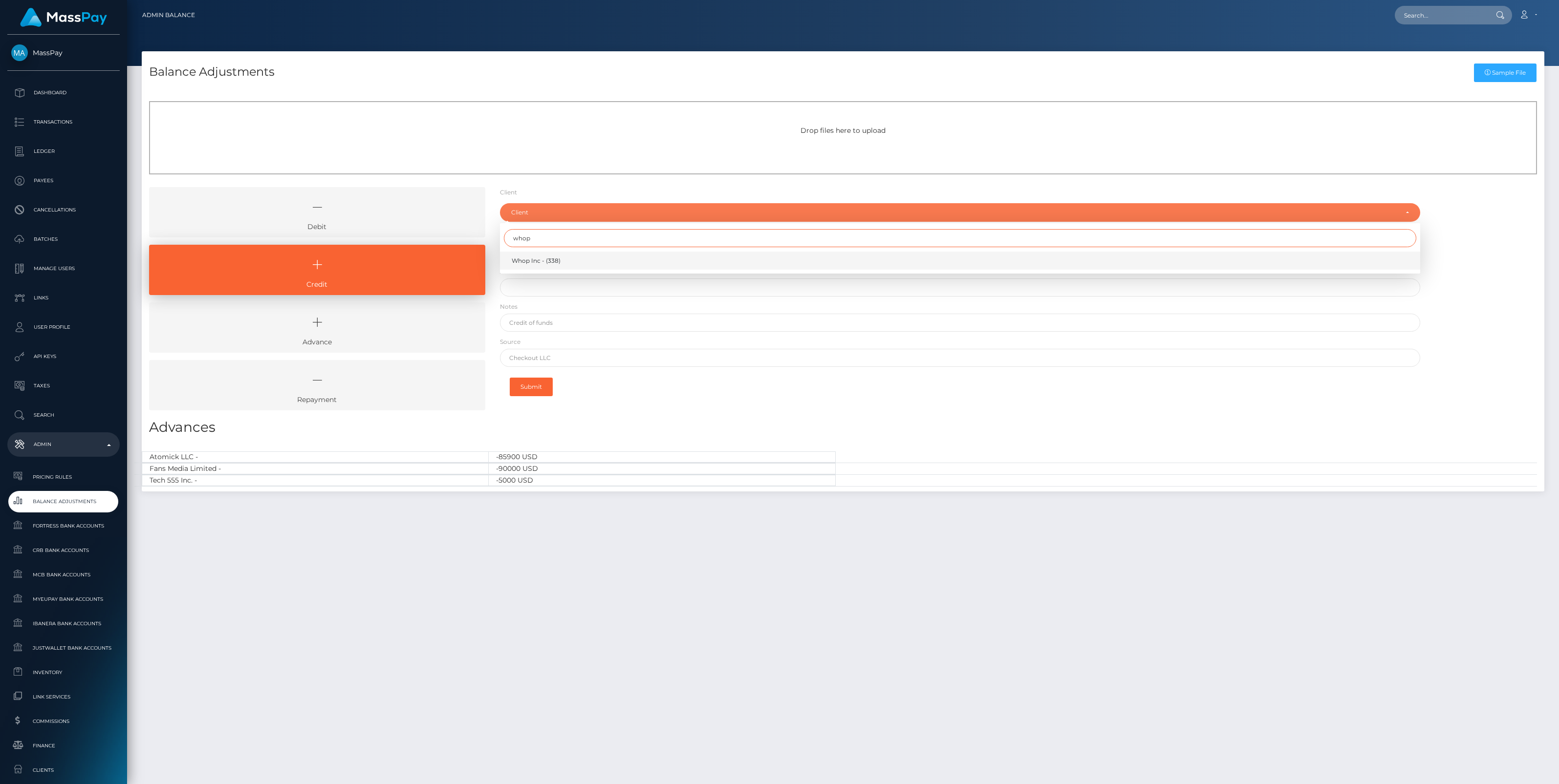
type input "whop"
click at [544, 260] on span "Whop Inc - (338)" at bounding box center [535, 261] width 49 height 9
select select "338"
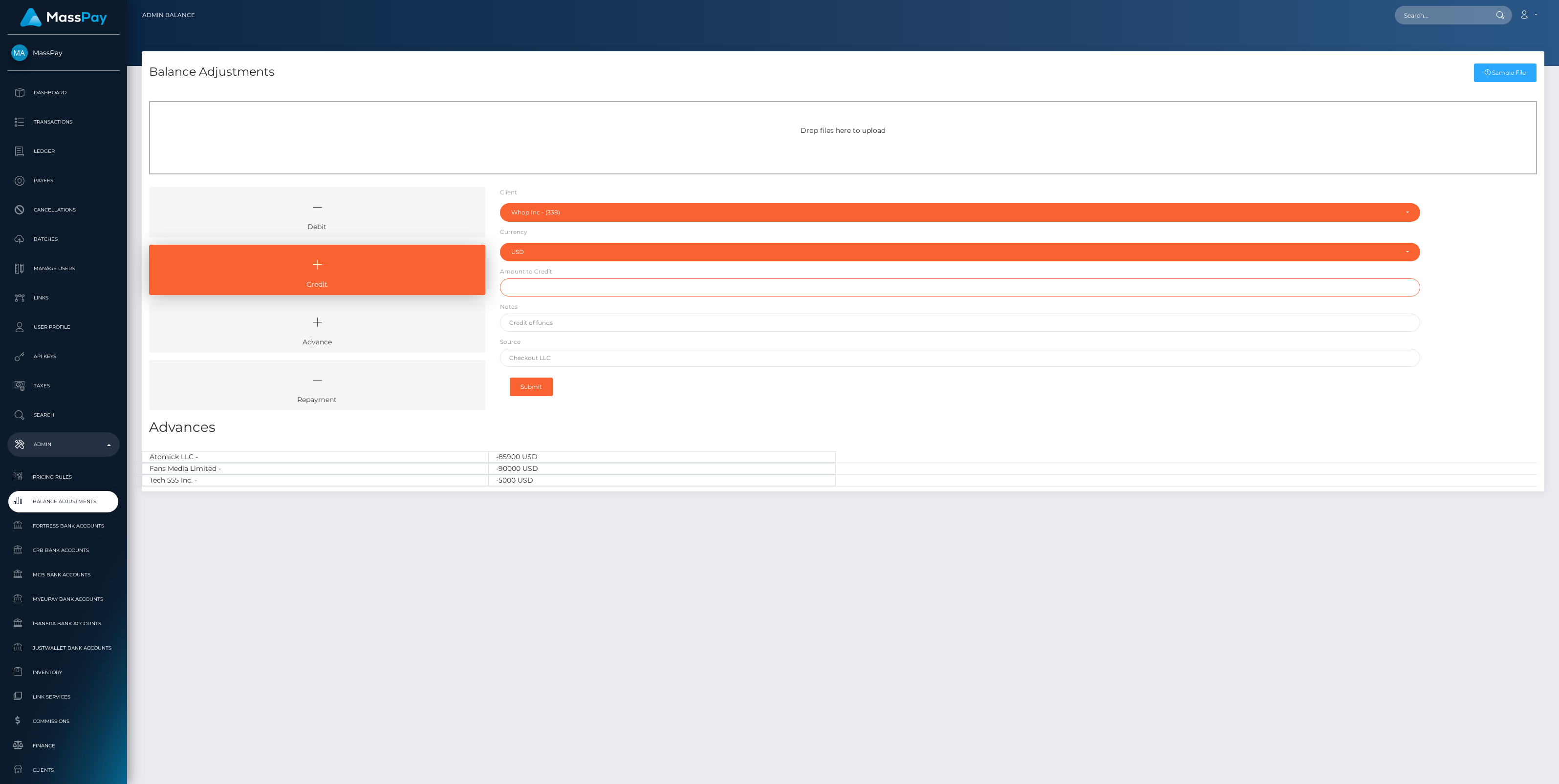
click at [531, 286] on input "text" at bounding box center [959, 287] width 920 height 18
paste input "139,123.87"
type input "$139,123.87"
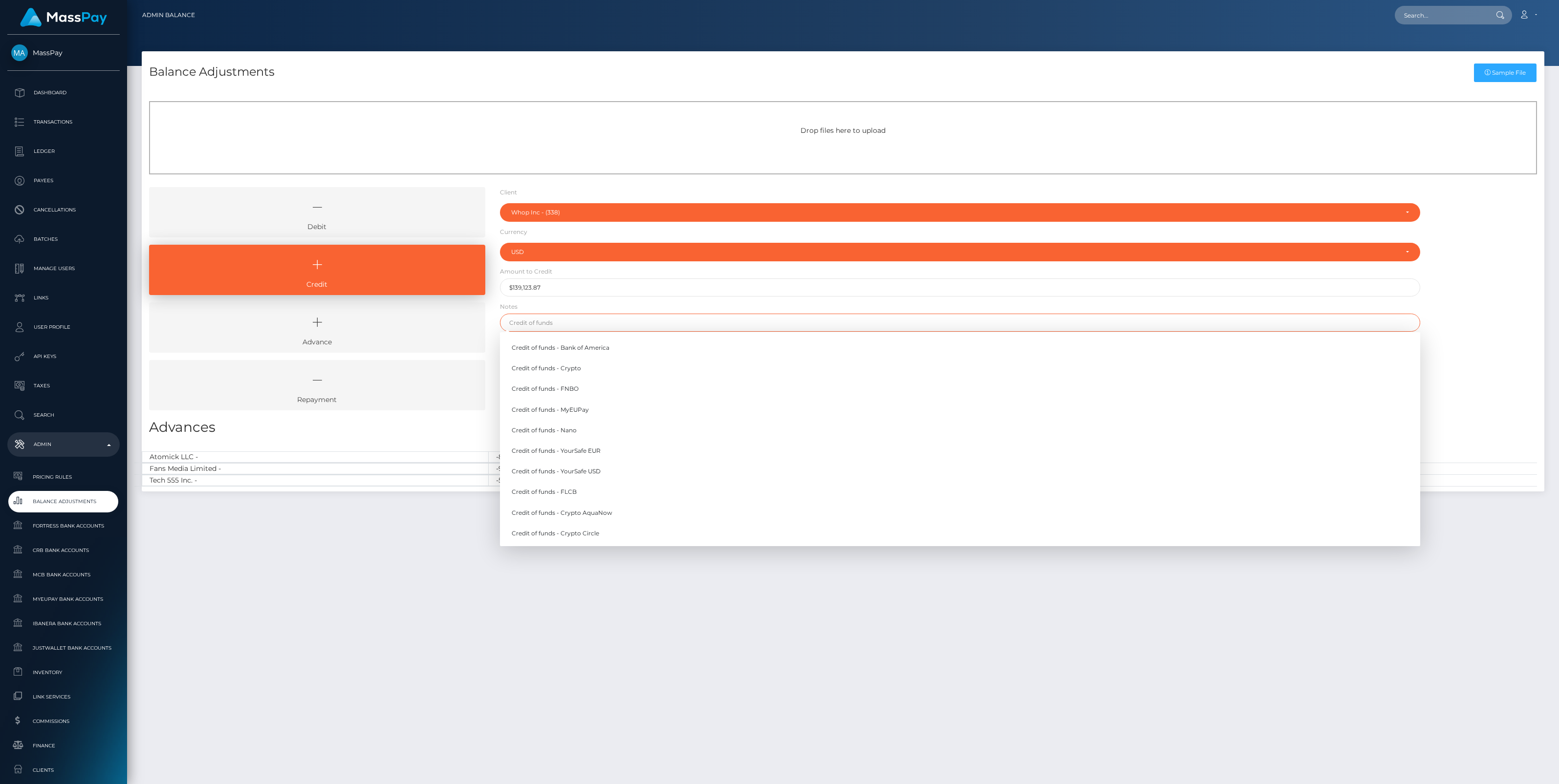
click at [546, 323] on input "text" at bounding box center [959, 322] width 920 height 18
click at [571, 411] on link "Credit of funds - MyEUPay" at bounding box center [959, 409] width 920 height 18
type input "Credit of funds - MyEUPay"
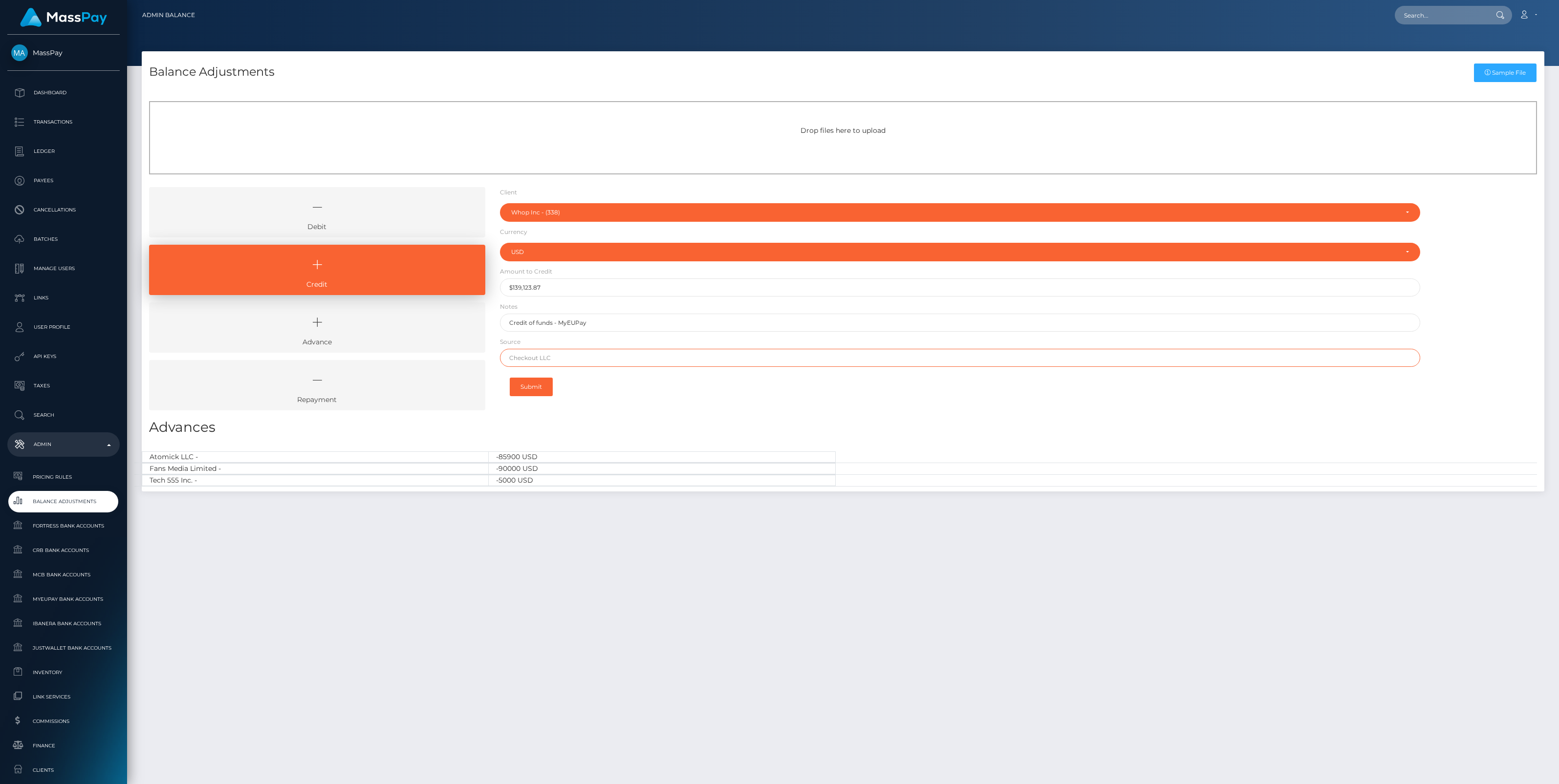
click at [522, 355] on input "text" at bounding box center [959, 357] width 920 height 18
paste input "CHECKOUT SAS"
type input "CHECKOUT SAS"
click at [533, 387] on button "Submit" at bounding box center [531, 387] width 43 height 18
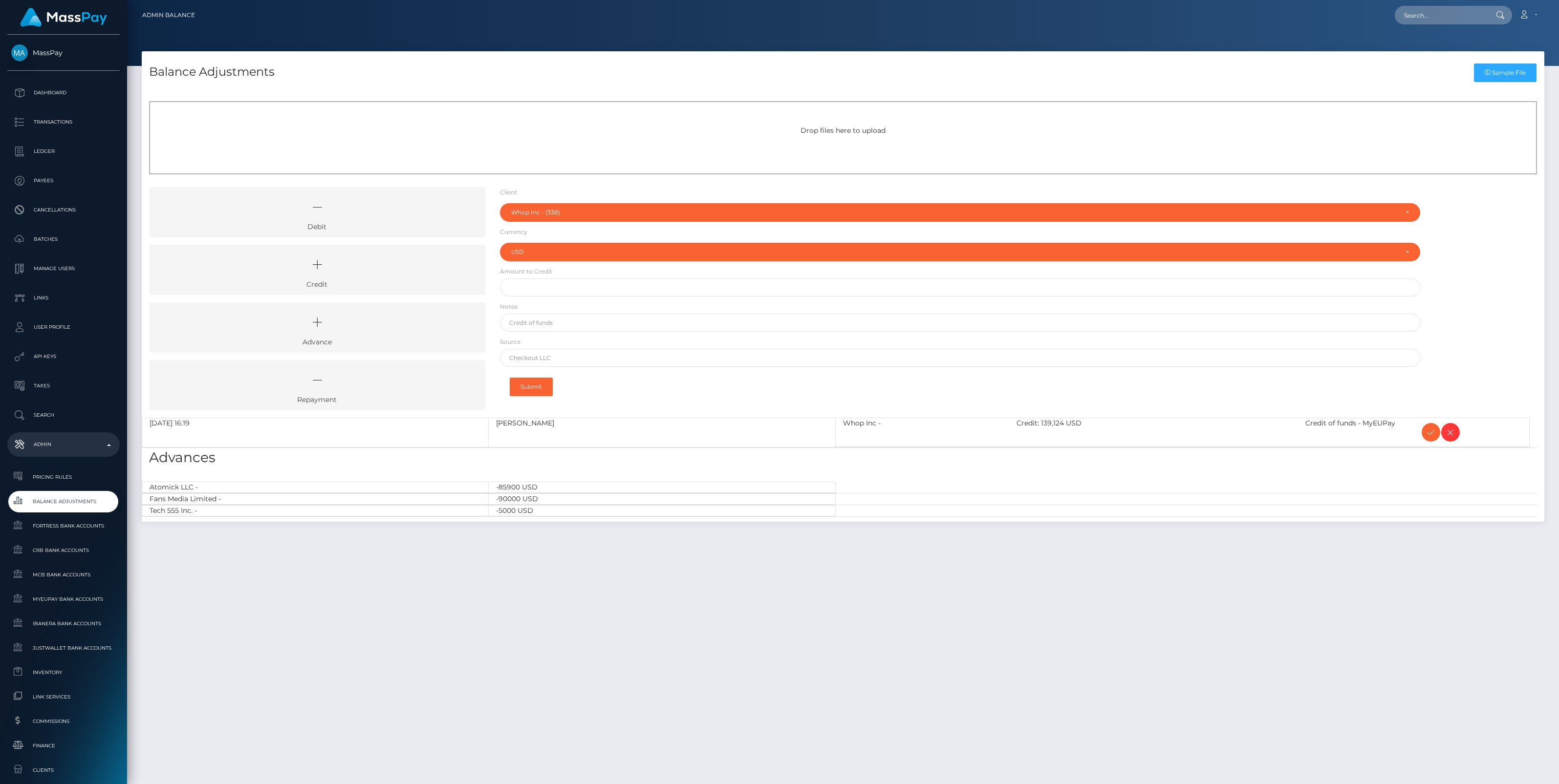
select select "338"
select select "USD"
click at [1430, 433] on icon at bounding box center [1430, 432] width 12 height 12
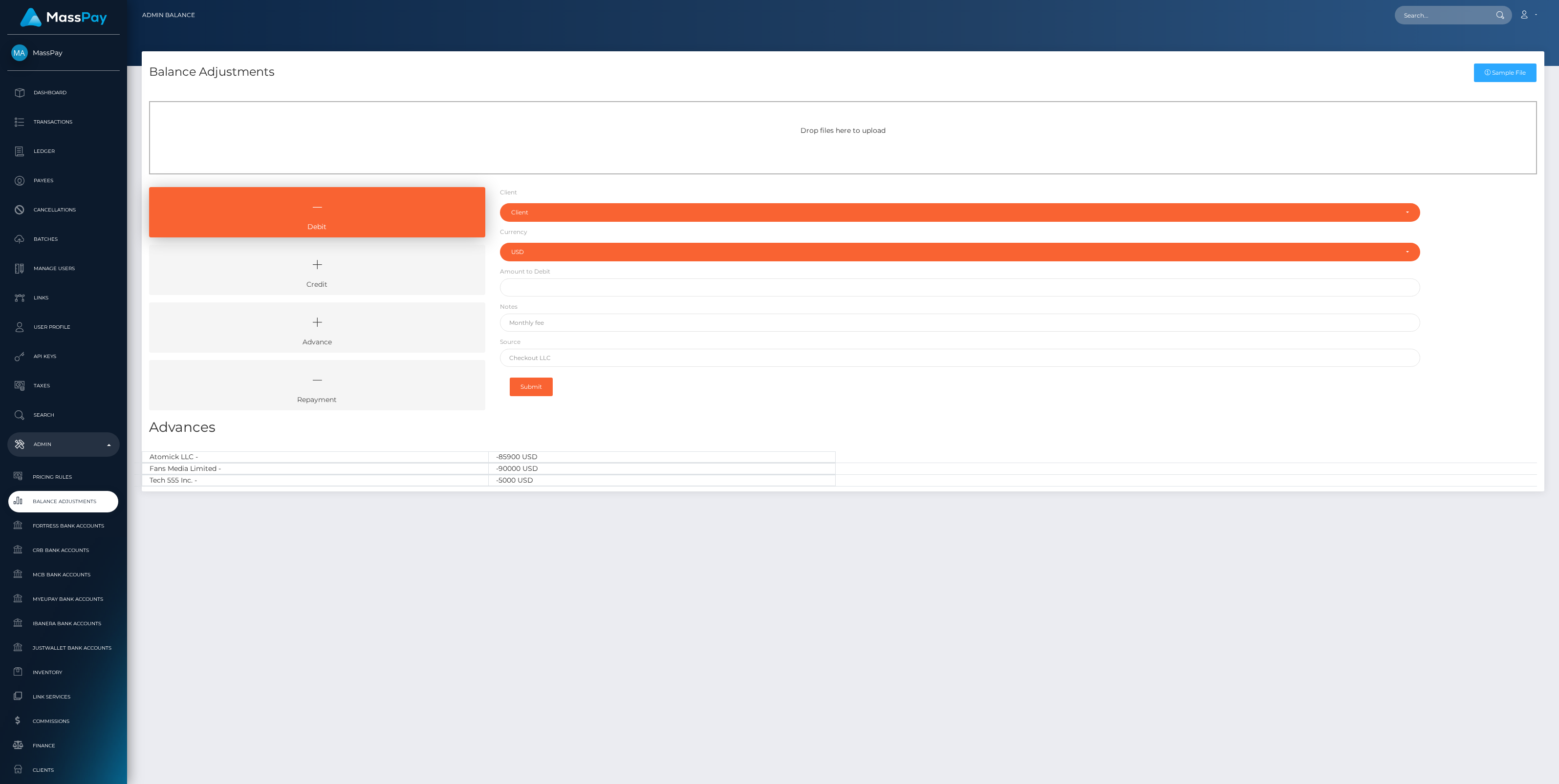
select select "USD"
